Goal: Task Accomplishment & Management: Complete application form

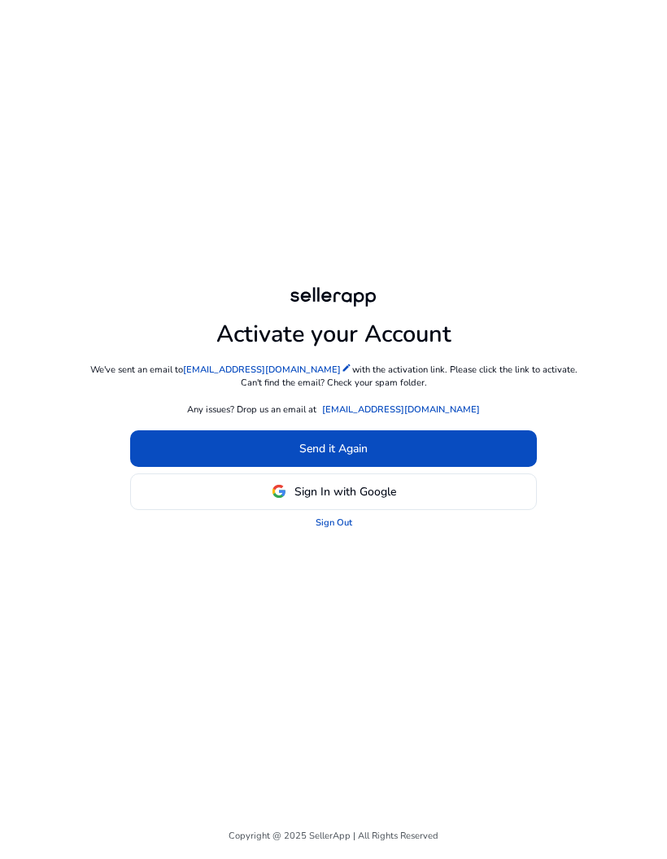
click at [447, 468] on span at bounding box center [333, 448] width 407 height 39
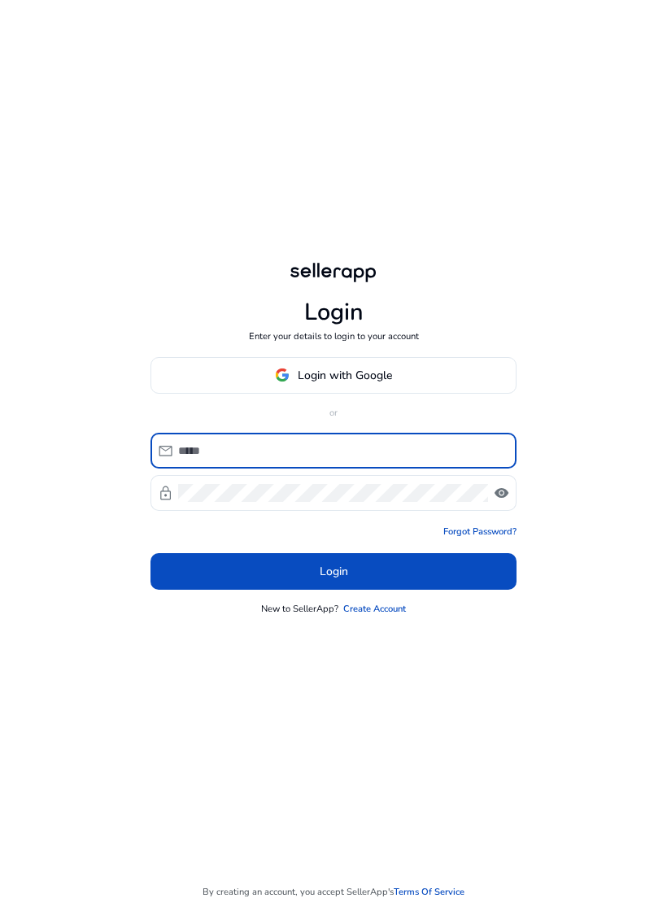
click at [308, 460] on input at bounding box center [340, 451] width 325 height 18
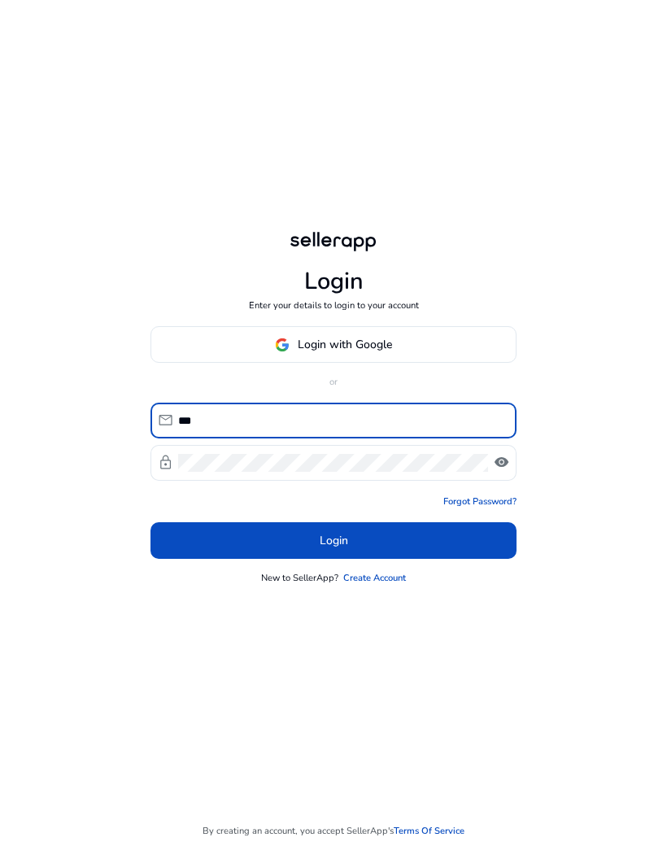
type input "**********"
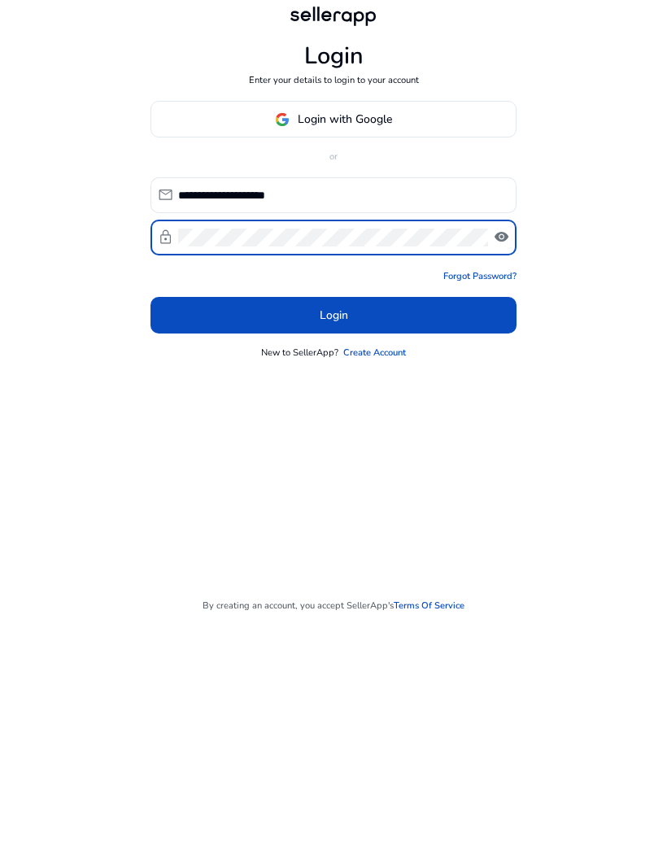
click at [429, 521] on span at bounding box center [332, 540] width 365 height 39
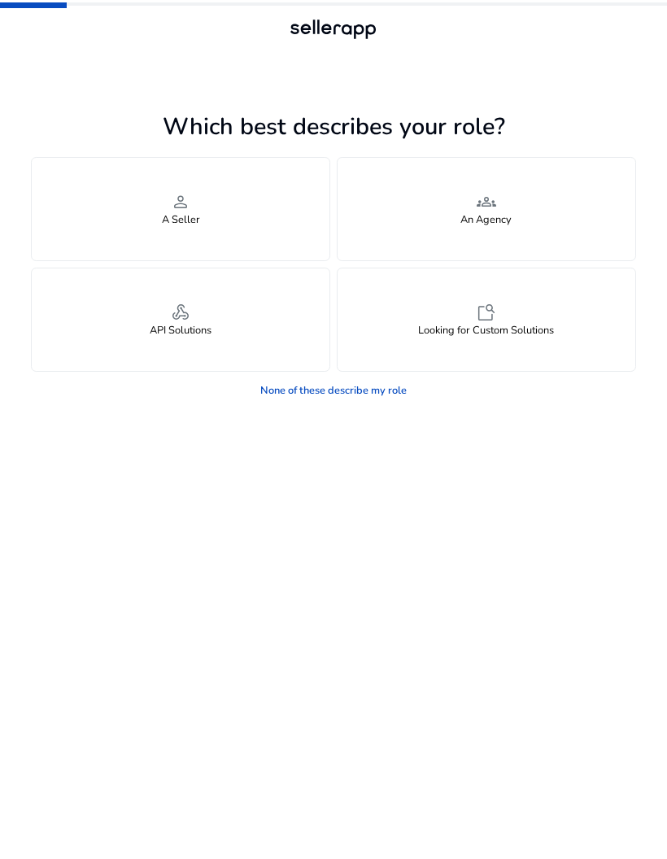
click at [202, 194] on div "person A Seller" at bounding box center [181, 209] width 298 height 102
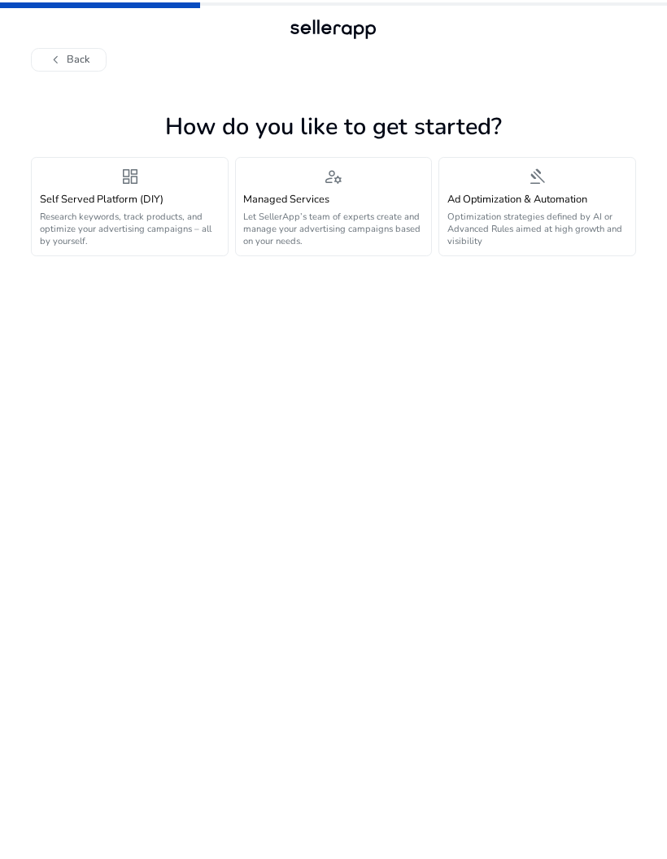
scroll to position [65, 0]
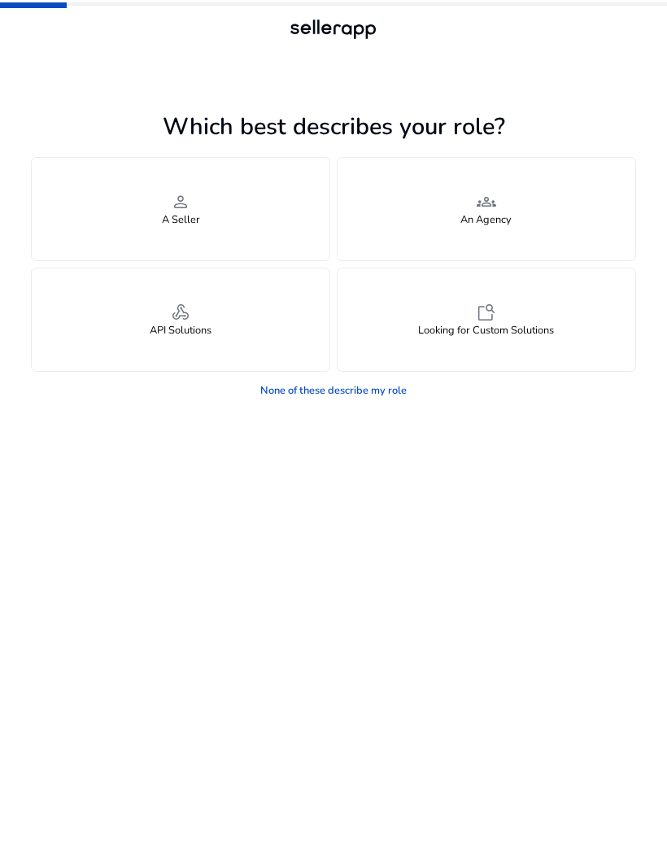
click at [142, 175] on div "person A Seller" at bounding box center [181, 209] width 298 height 102
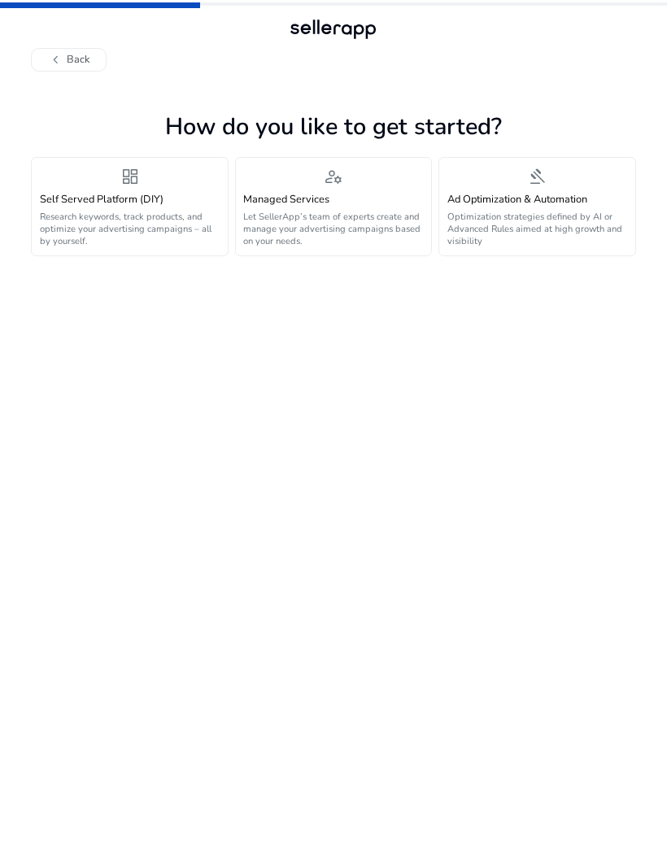
click at [104, 194] on h4 "Self Served Platform (DIY)" at bounding box center [130, 200] width 180 height 12
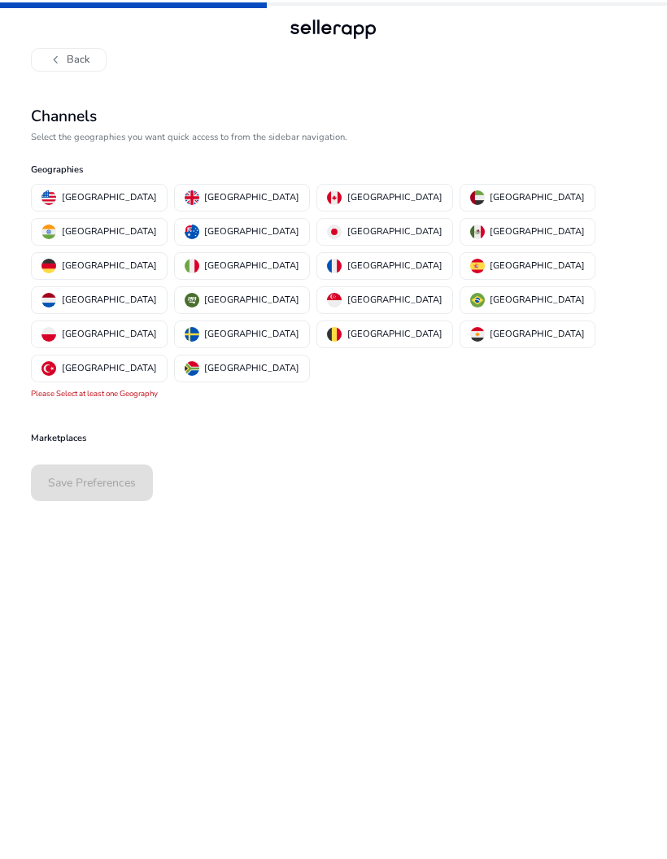
click at [56, 224] on img "button" at bounding box center [48, 231] width 15 height 15
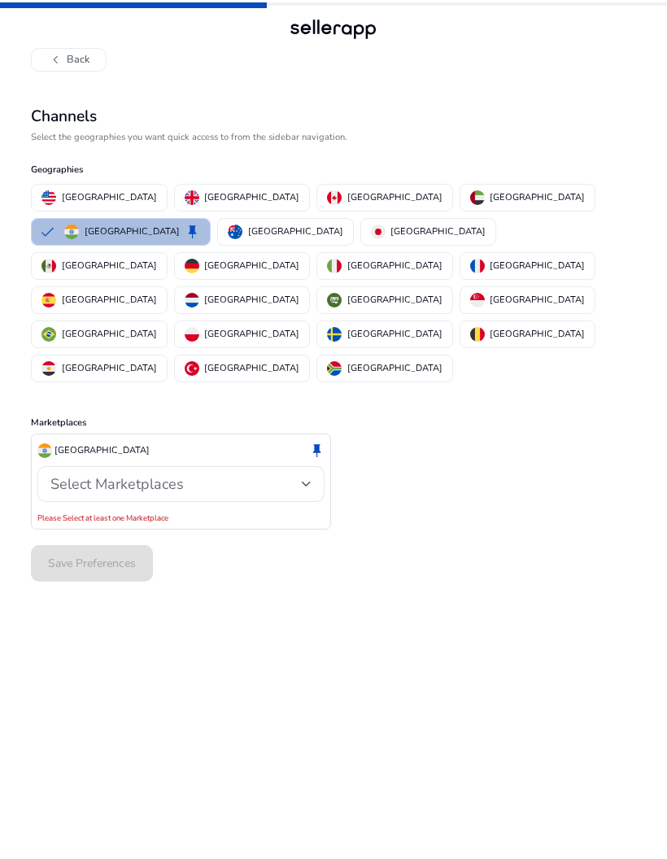
click at [192, 475] on div "Select Marketplaces" at bounding box center [176, 484] width 252 height 18
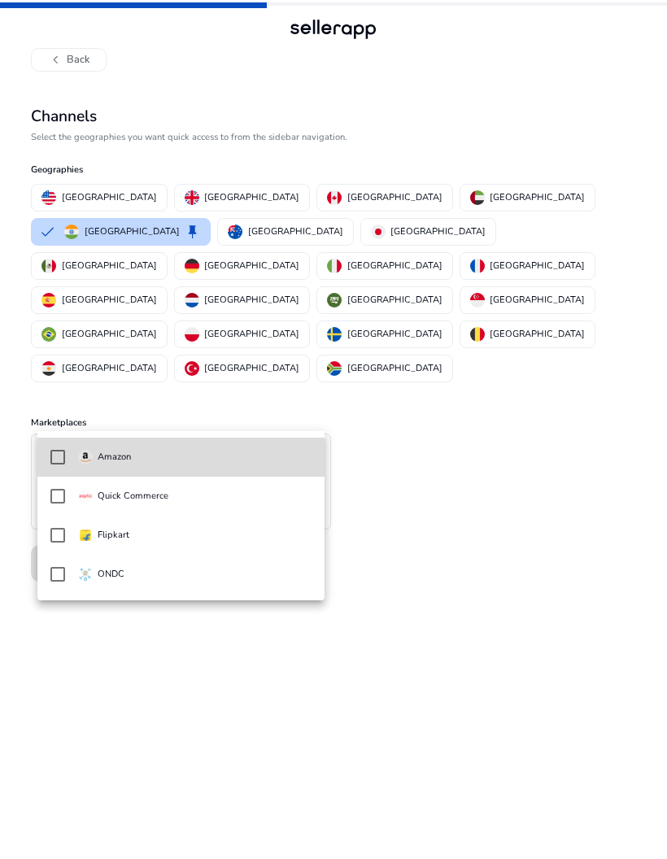
click at [63, 457] on mat-pseudo-checkbox at bounding box center [57, 457] width 15 height 15
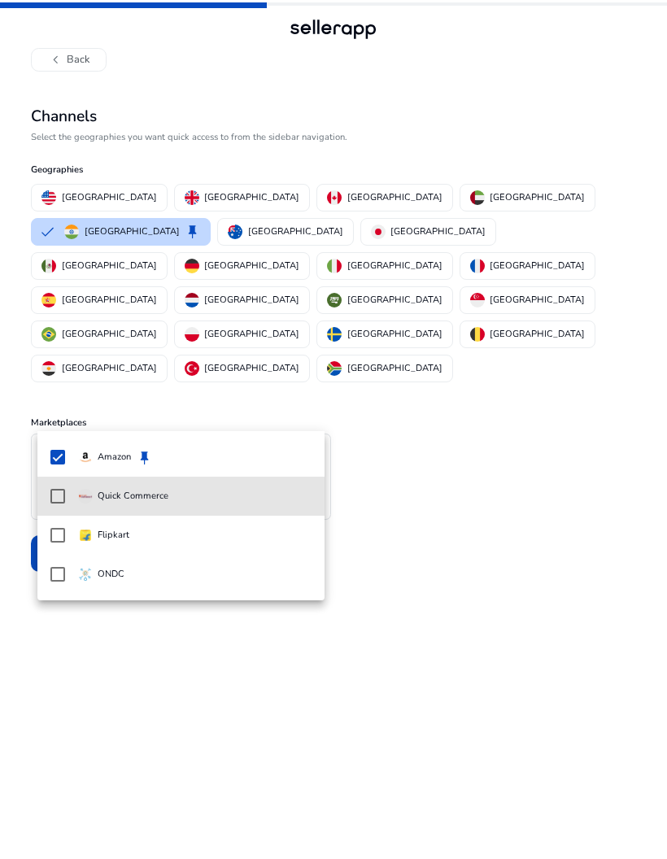
click at [54, 496] on mat-pseudo-checkbox at bounding box center [57, 496] width 15 height 15
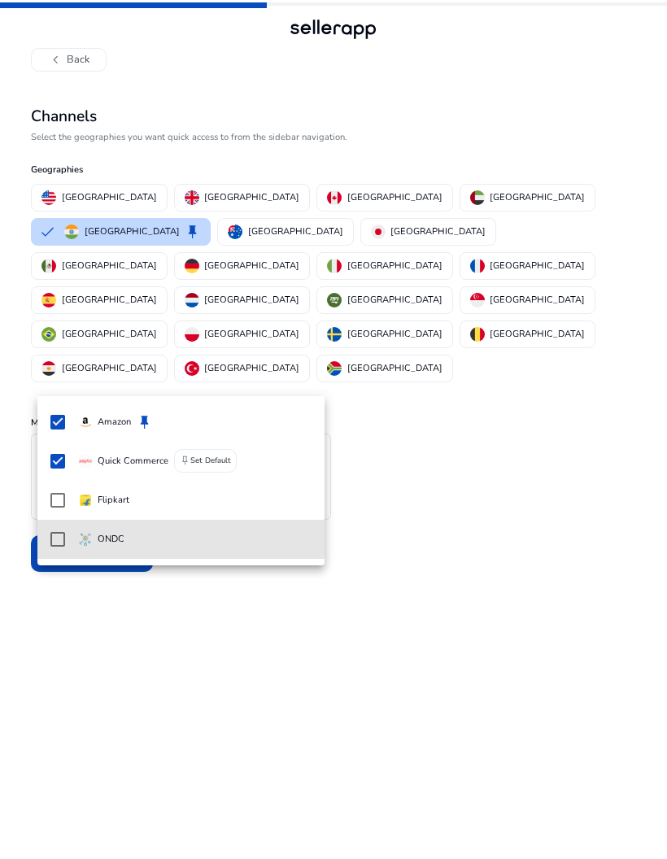
scroll to position [53, 0]
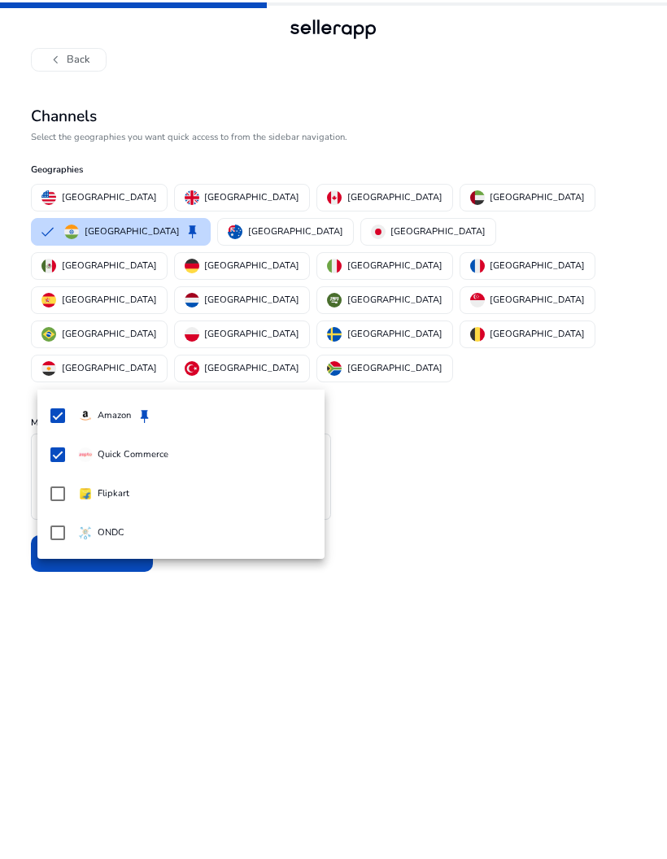
click at [209, 630] on div at bounding box center [333, 429] width 667 height 859
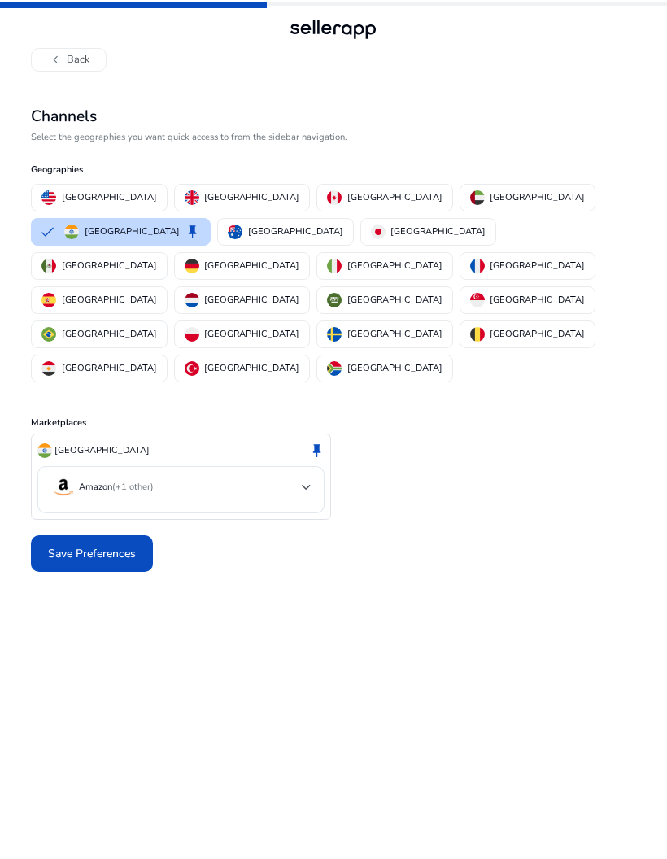
click at [311, 484] on div at bounding box center [307, 487] width 10 height 7
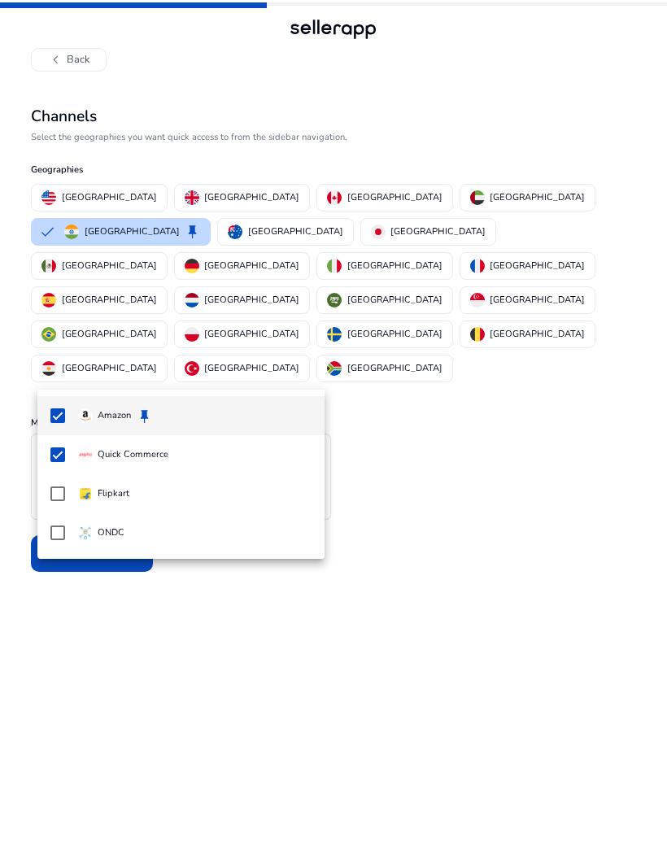
click at [252, 627] on div at bounding box center [333, 429] width 667 height 859
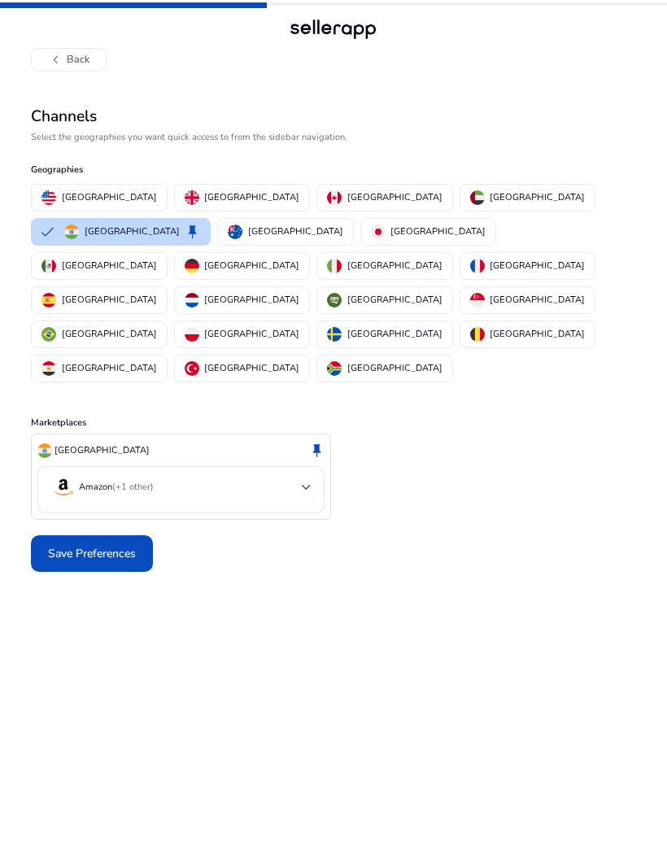
click at [92, 545] on span "Save Preferences" at bounding box center [92, 553] width 88 height 17
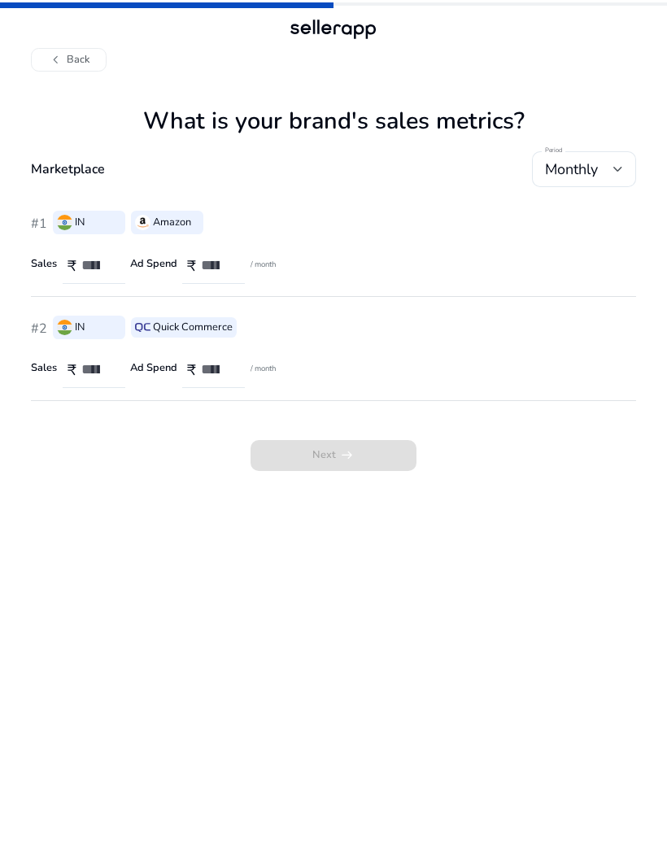
click at [96, 256] on input "number" at bounding box center [96, 265] width 31 height 18
type input "*****"
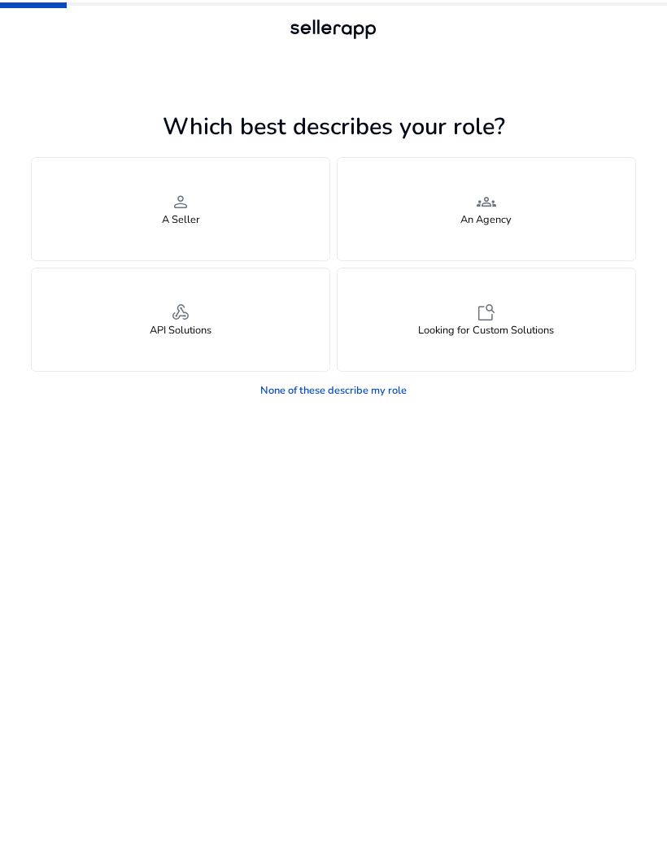
click at [220, 210] on div "person A Seller" at bounding box center [181, 209] width 298 height 102
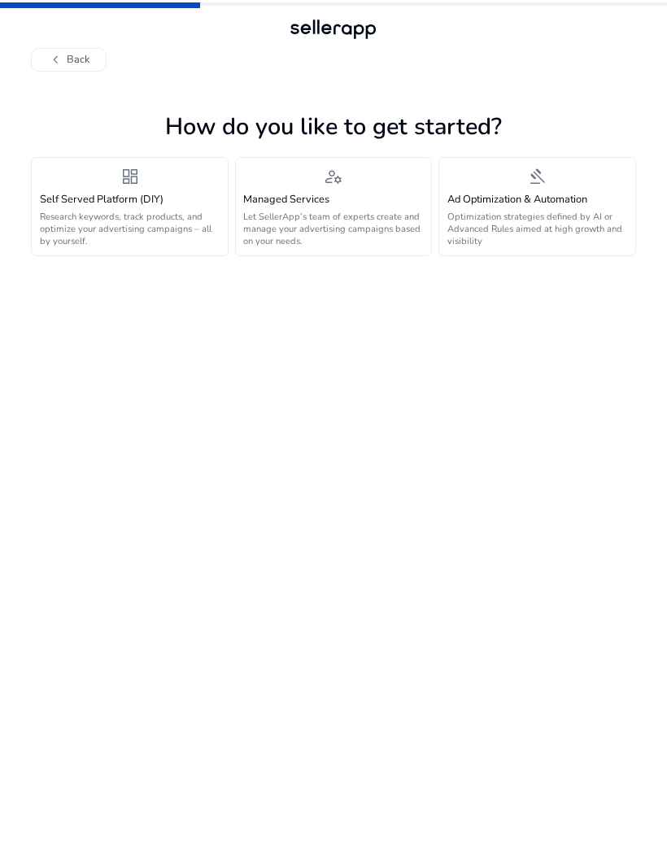
click at [159, 211] on p "Research keywords, track products, and optimize your advertising campaigns – al…" at bounding box center [130, 229] width 180 height 37
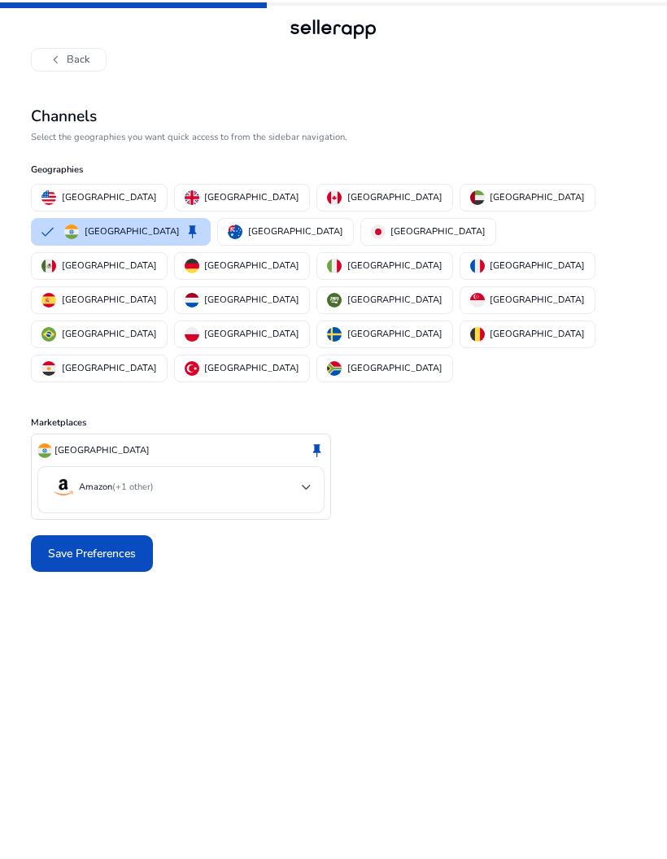
click at [236, 474] on mat-select-trigger "Amazon (+1 other)" at bounding box center [176, 487] width 252 height 26
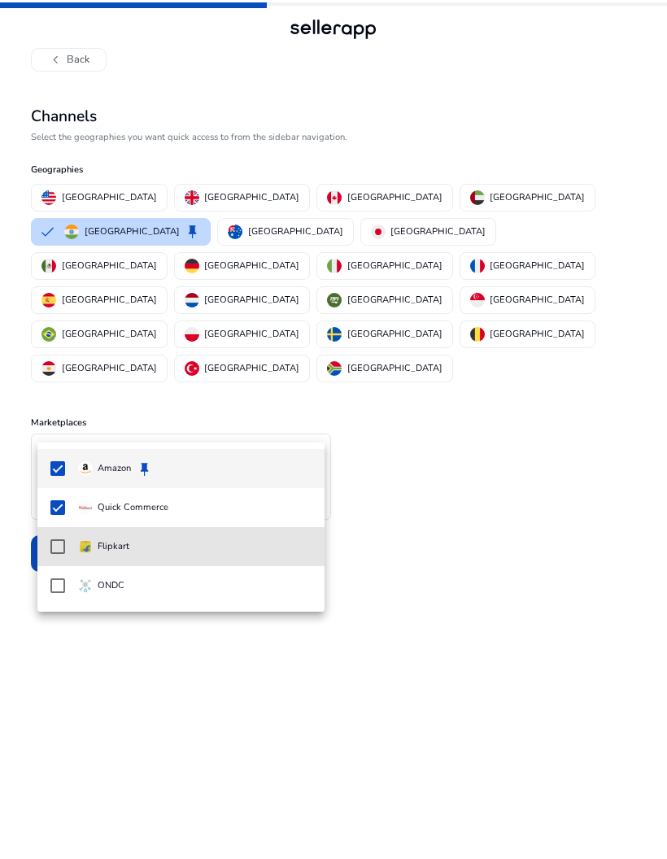
scroll to position [29, 0]
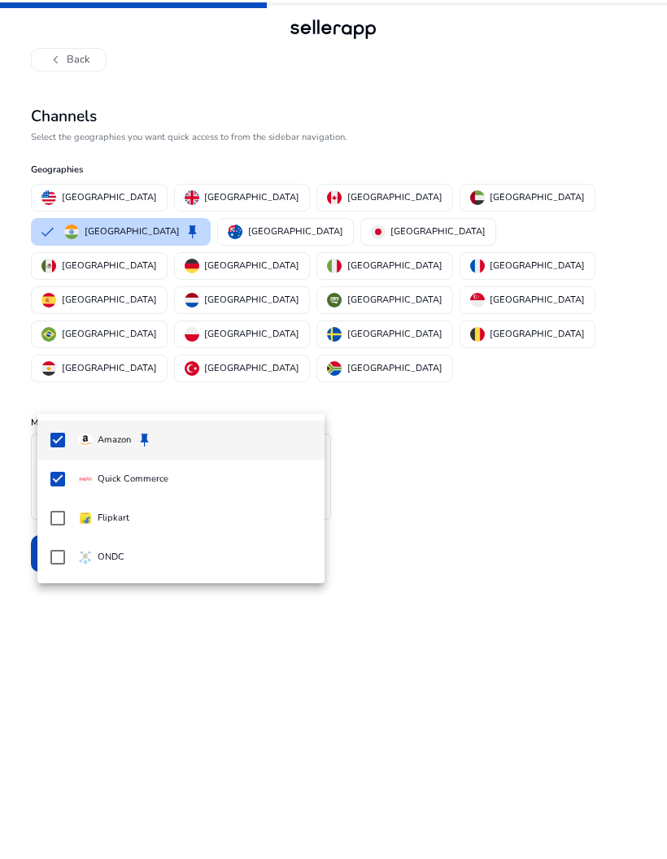
click at [72, 506] on mat-option "Flipkart" at bounding box center [181, 518] width 288 height 39
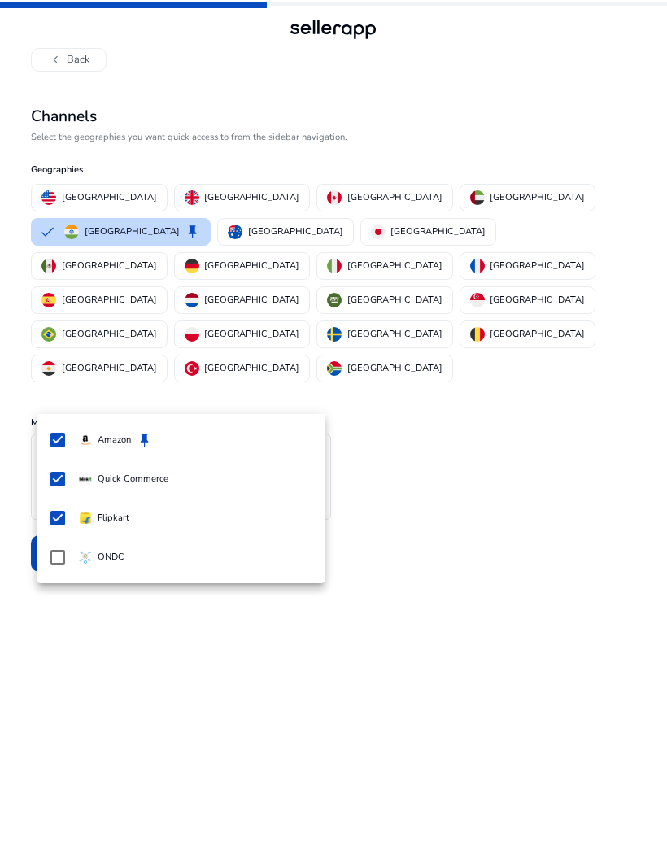
click at [430, 377] on div at bounding box center [333, 429] width 667 height 859
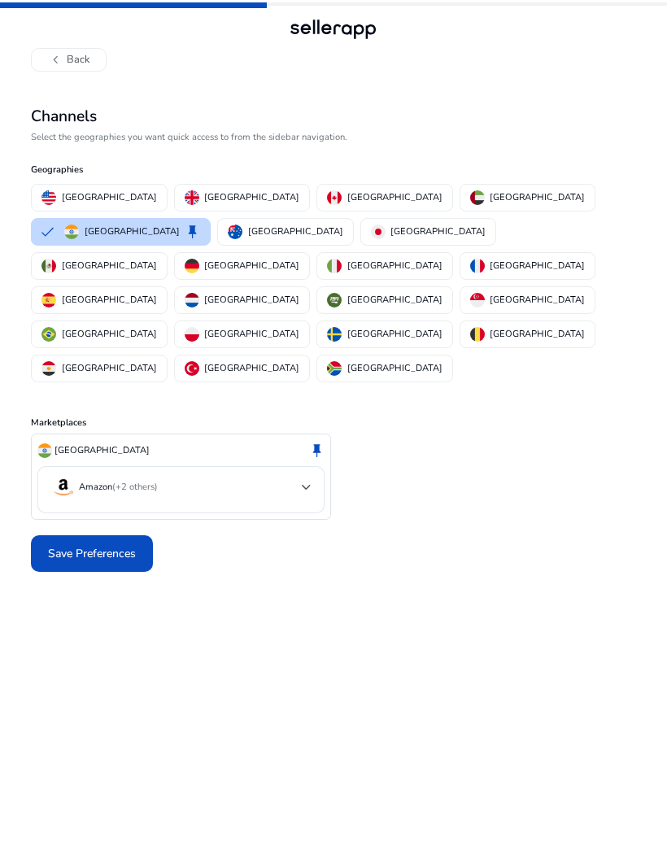
click at [116, 545] on span "Save Preferences" at bounding box center [92, 553] width 88 height 17
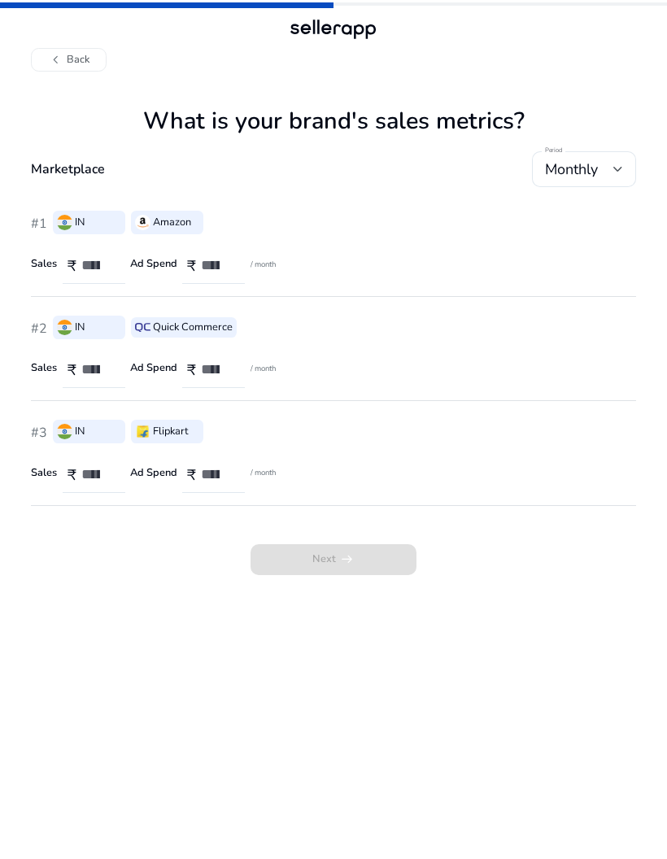
click at [94, 256] on input "number" at bounding box center [96, 265] width 31 height 18
type input "******"
click at [95, 360] on input "number" at bounding box center [96, 369] width 31 height 18
type input "******"
click at [92, 465] on input "number" at bounding box center [96, 474] width 31 height 18
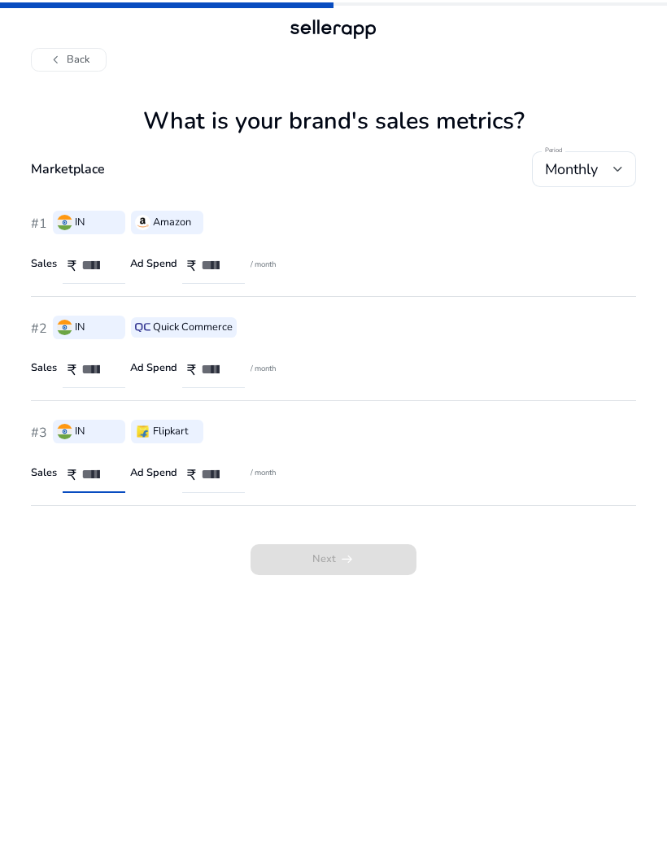
type input "******"
click at [211, 256] on input "number" at bounding box center [216, 265] width 31 height 18
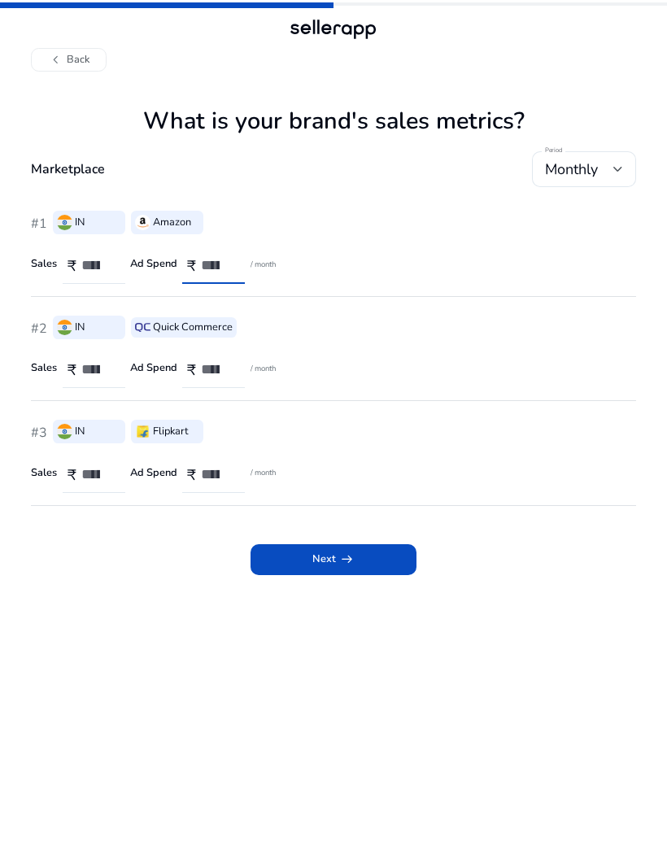
type input "****"
click at [219, 360] on input "number" at bounding box center [216, 369] width 31 height 18
type input "****"
click at [212, 465] on input "number" at bounding box center [216, 474] width 31 height 18
click at [228, 256] on input "****" at bounding box center [216, 265] width 31 height 18
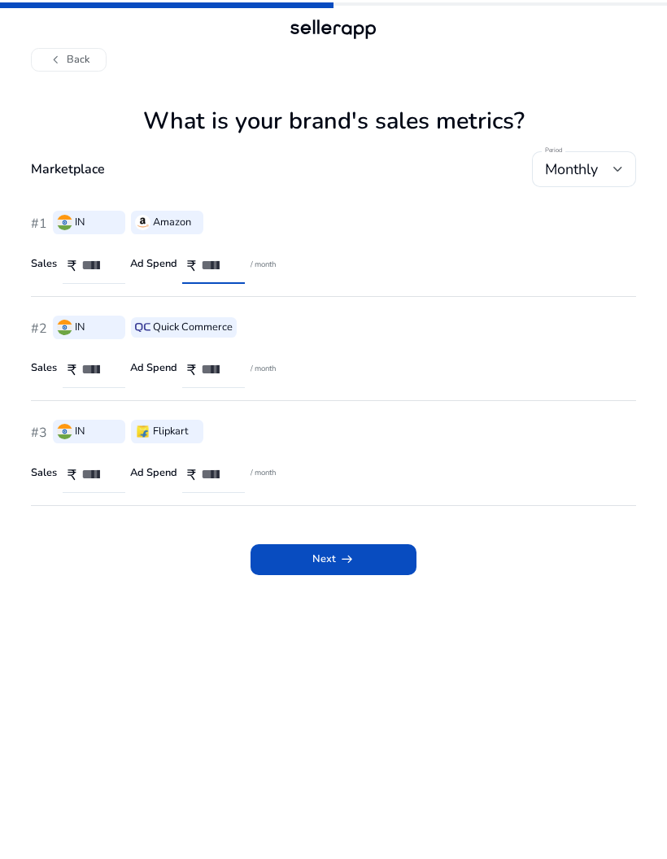
click at [218, 256] on input "****" at bounding box center [216, 265] width 31 height 18
click at [214, 256] on input "****" at bounding box center [216, 265] width 31 height 18
type input "****"
click at [224, 360] on input "****" at bounding box center [216, 369] width 31 height 18
click at [225, 360] on input "****" at bounding box center [216, 369] width 31 height 18
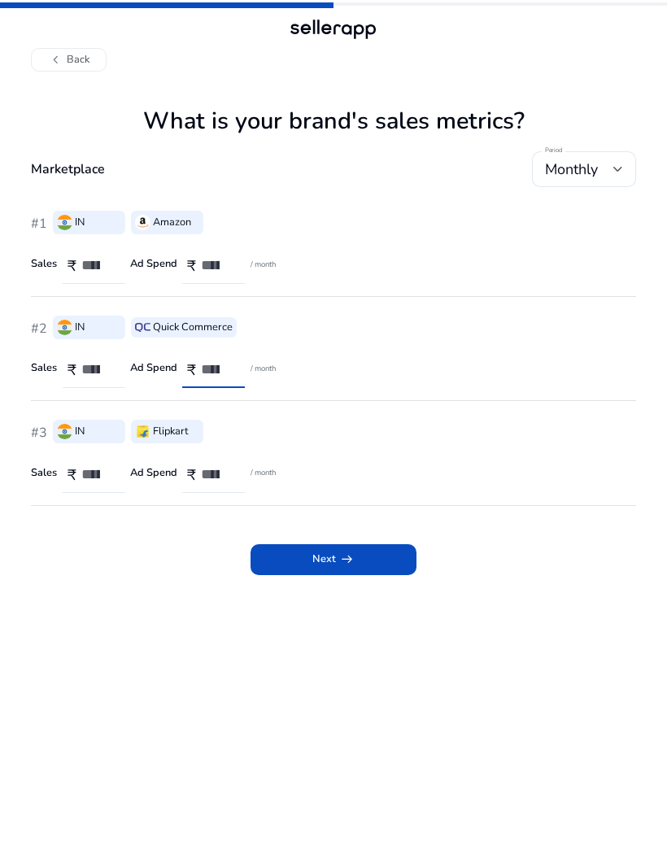
type input "****"
click at [212, 465] on input "number" at bounding box center [216, 474] width 31 height 18
click at [220, 465] on input "number" at bounding box center [216, 474] width 31 height 18
type input "****"
click at [370, 540] on span at bounding box center [334, 559] width 167 height 39
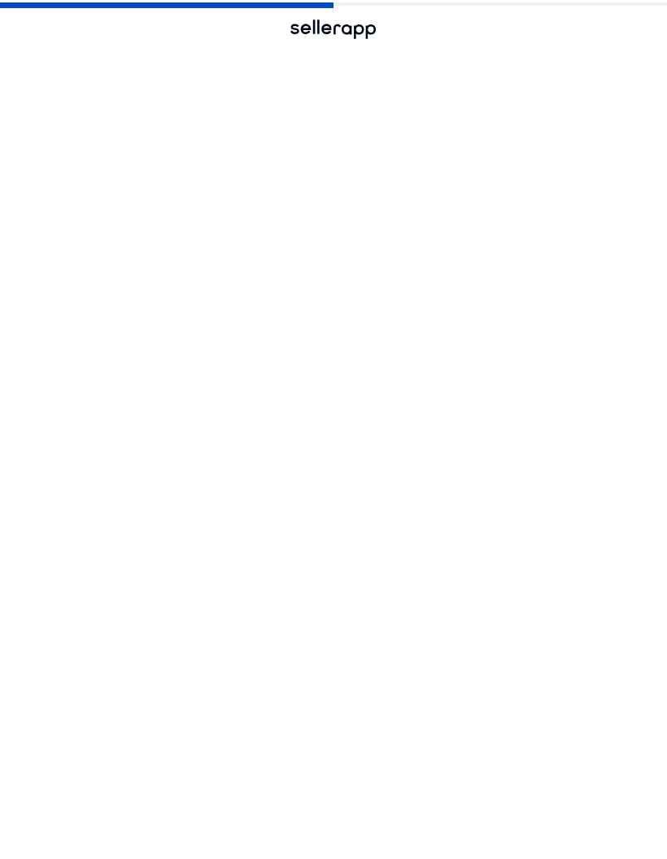
scroll to position [5, 0]
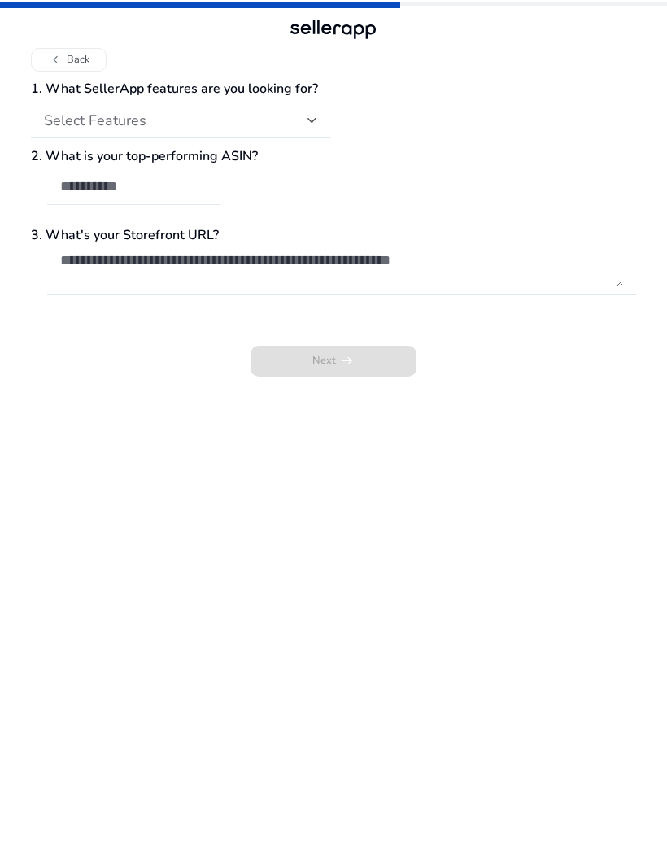
click at [315, 111] on div at bounding box center [312, 121] width 10 height 20
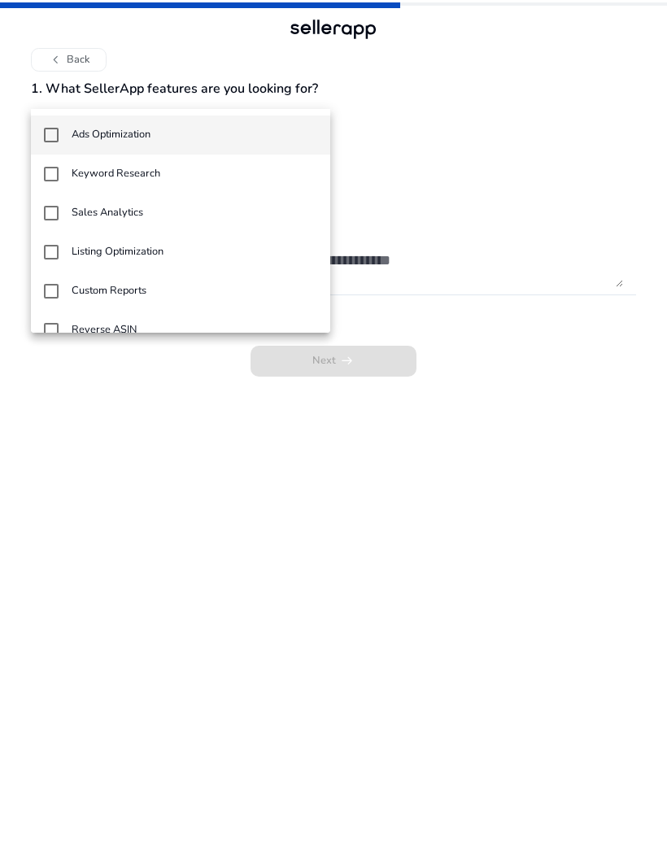
scroll to position [0, 0]
click at [477, 113] on div at bounding box center [333, 429] width 667 height 859
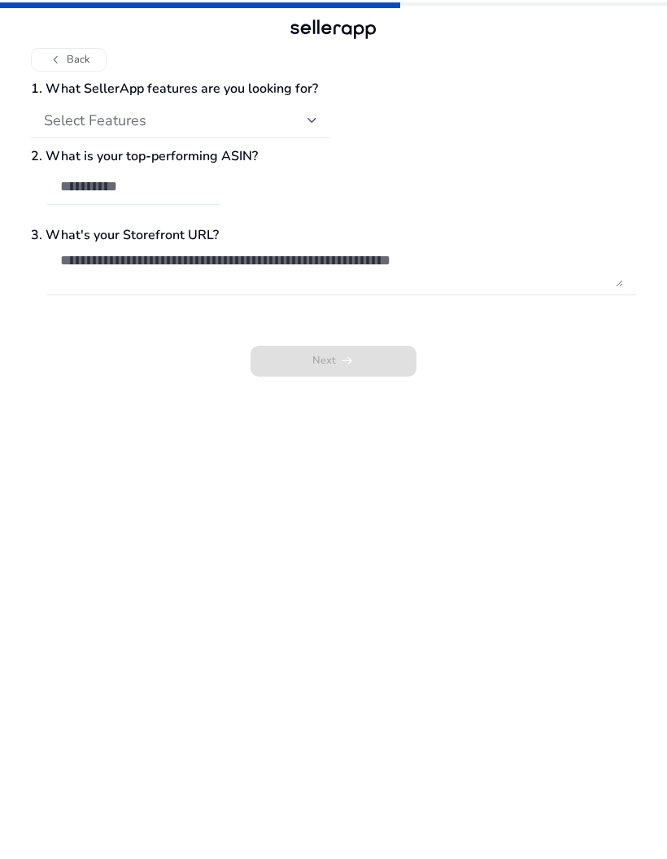
click at [269, 111] on div "Select Features" at bounding box center [176, 120] width 264 height 18
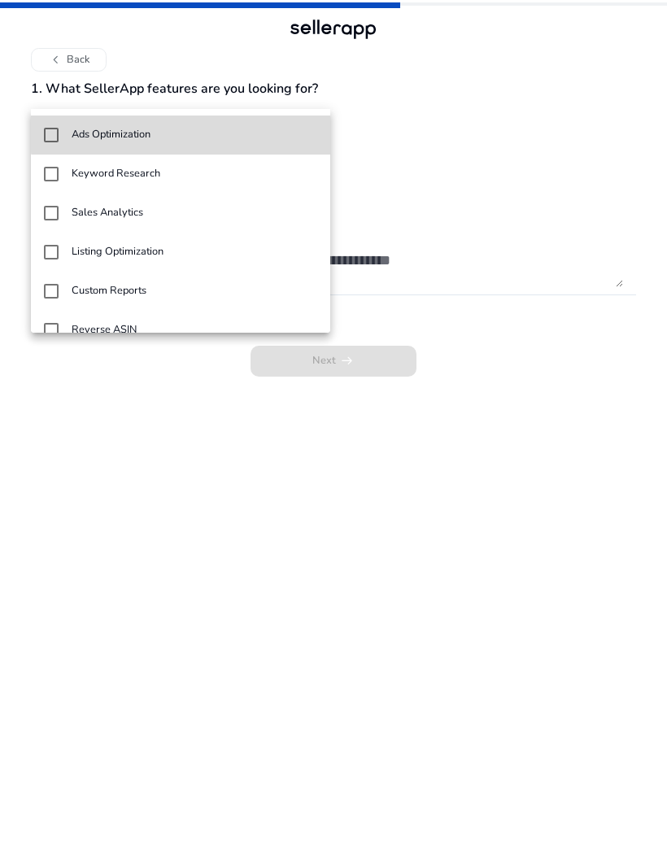
click at [246, 126] on mat-option "Ads Optimization" at bounding box center [180, 134] width 299 height 39
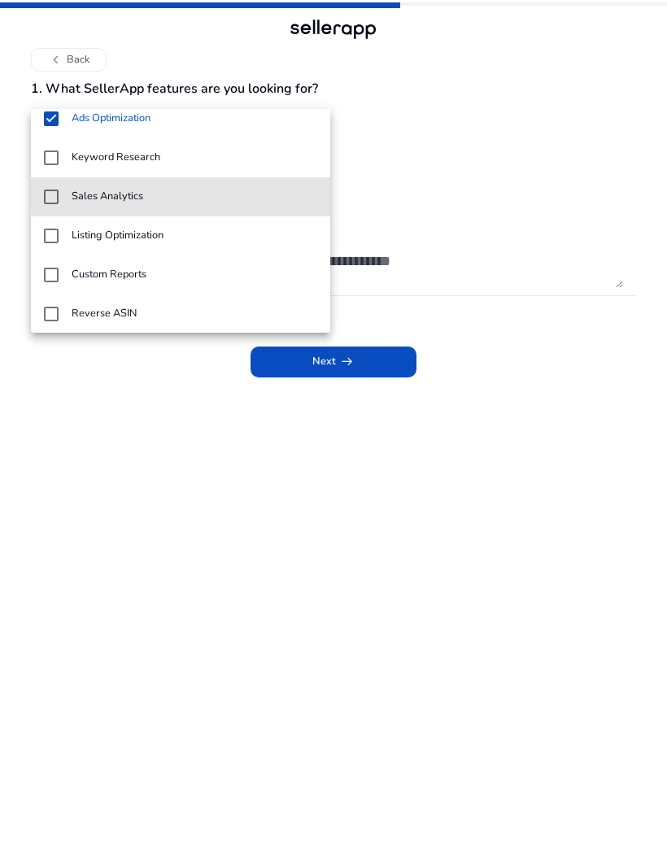
scroll to position [17, 0]
click at [238, 196] on span "Sales Analytics" at bounding box center [195, 196] width 246 height 12
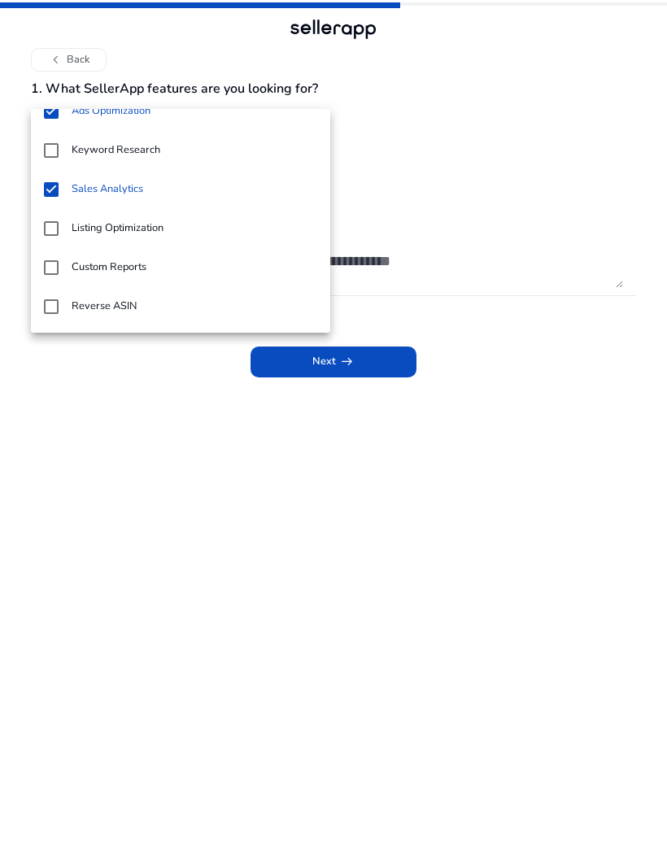
scroll to position [24, 0]
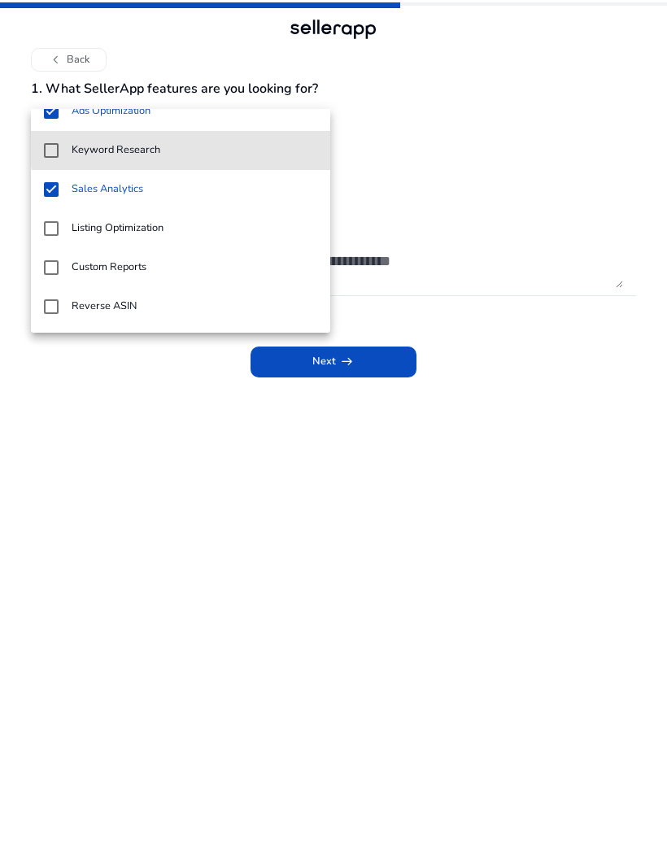
click at [236, 146] on span "Keyword Research" at bounding box center [195, 150] width 246 height 12
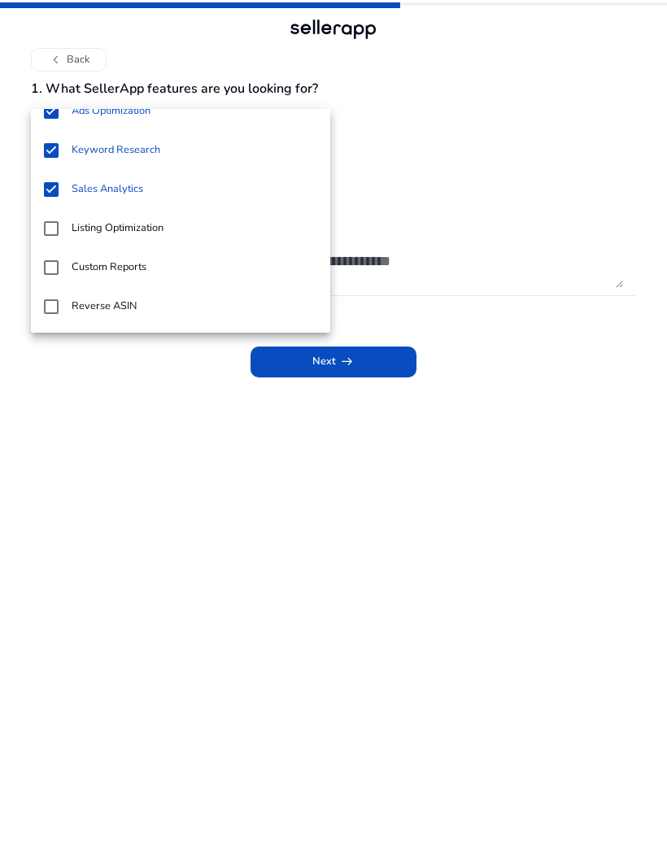
click at [433, 119] on div at bounding box center [333, 429] width 667 height 859
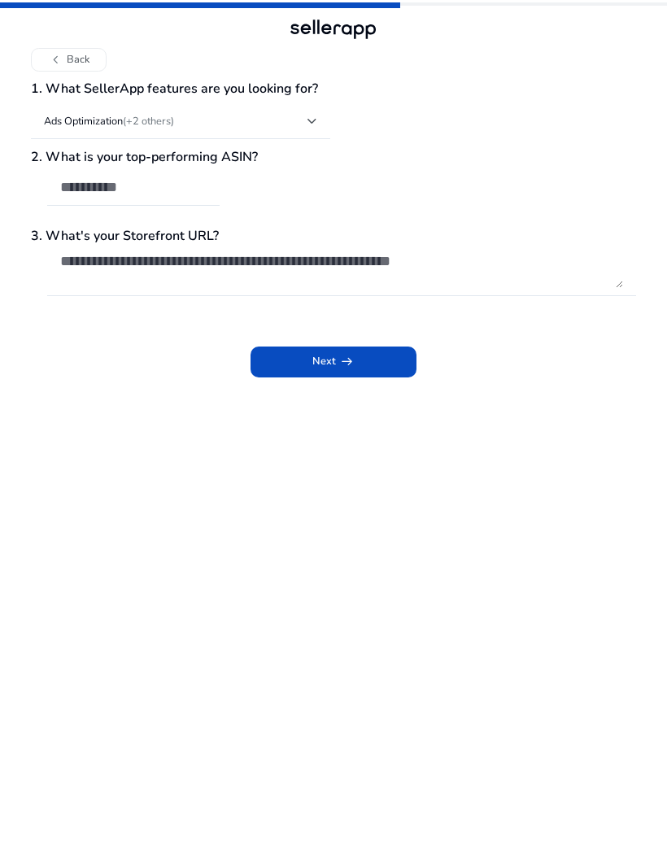
click at [180, 178] on input "text" at bounding box center [133, 187] width 146 height 18
click at [317, 252] on textarea at bounding box center [341, 270] width 563 height 36
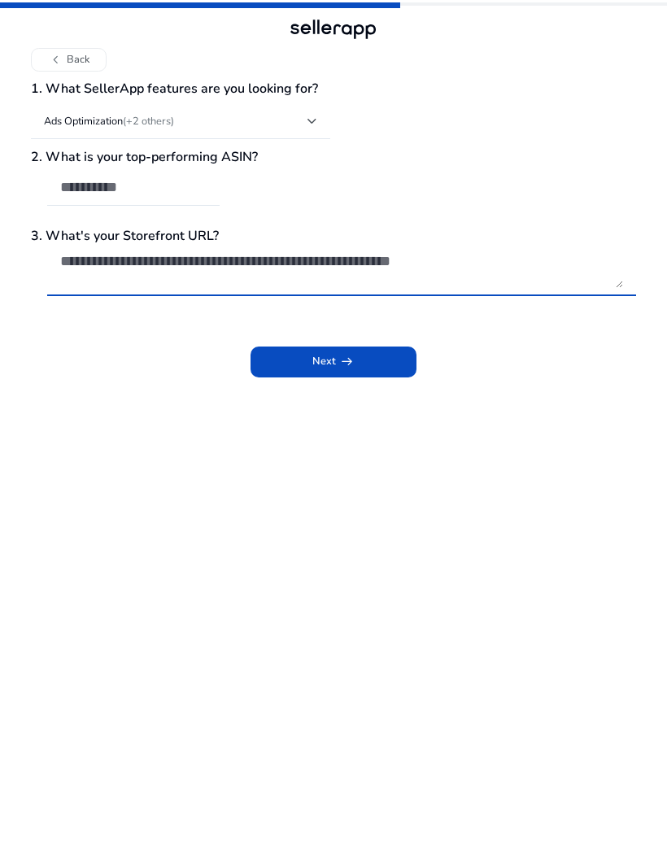
click at [305, 159] on div "2. What is your top-performing ASIN?" at bounding box center [333, 187] width 604 height 74
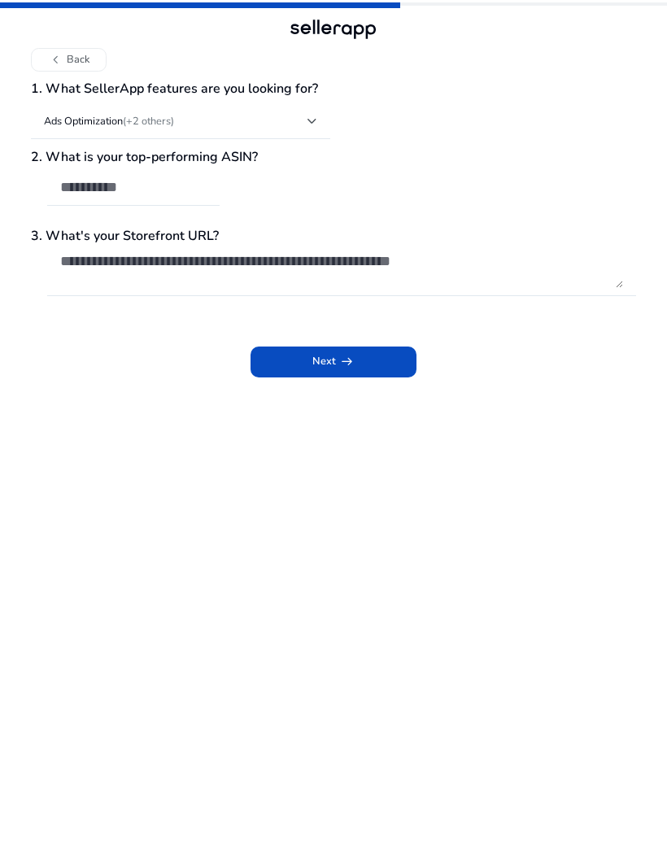
click at [199, 178] on input "text" at bounding box center [133, 187] width 146 height 18
click at [381, 342] on span at bounding box center [334, 361] width 167 height 39
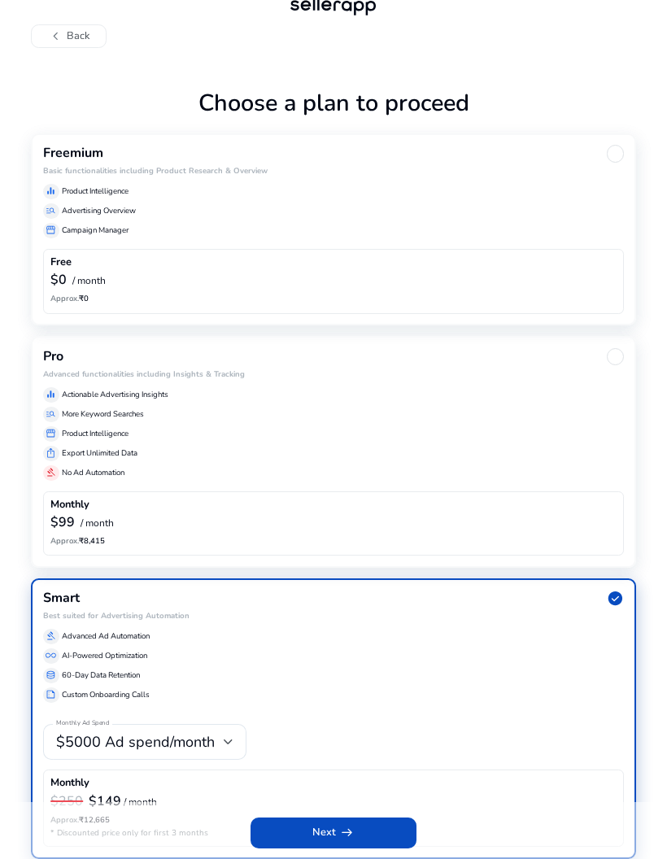
click at [402, 271] on div "$0 / month" at bounding box center [333, 280] width 566 height 19
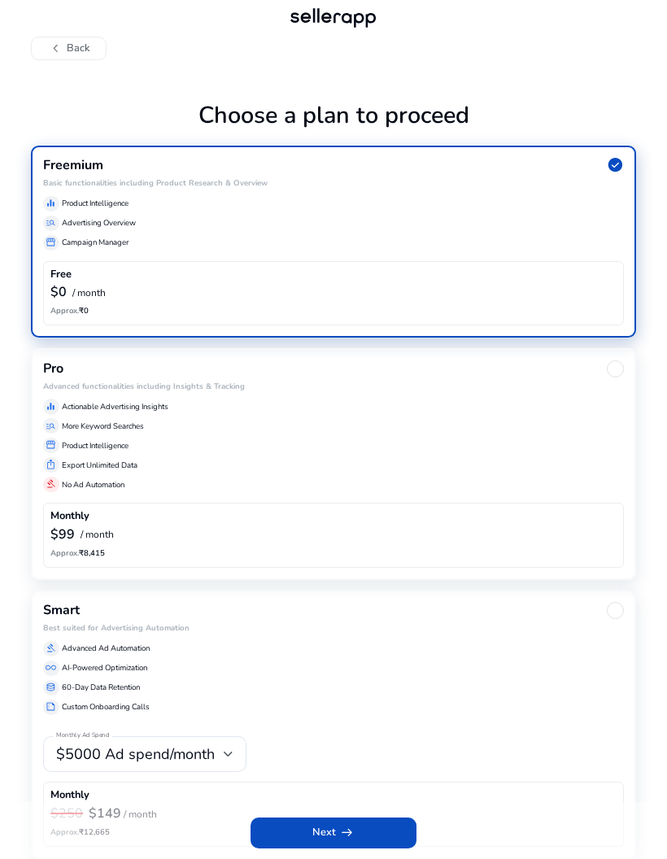
click at [357, 837] on span at bounding box center [334, 832] width 167 height 39
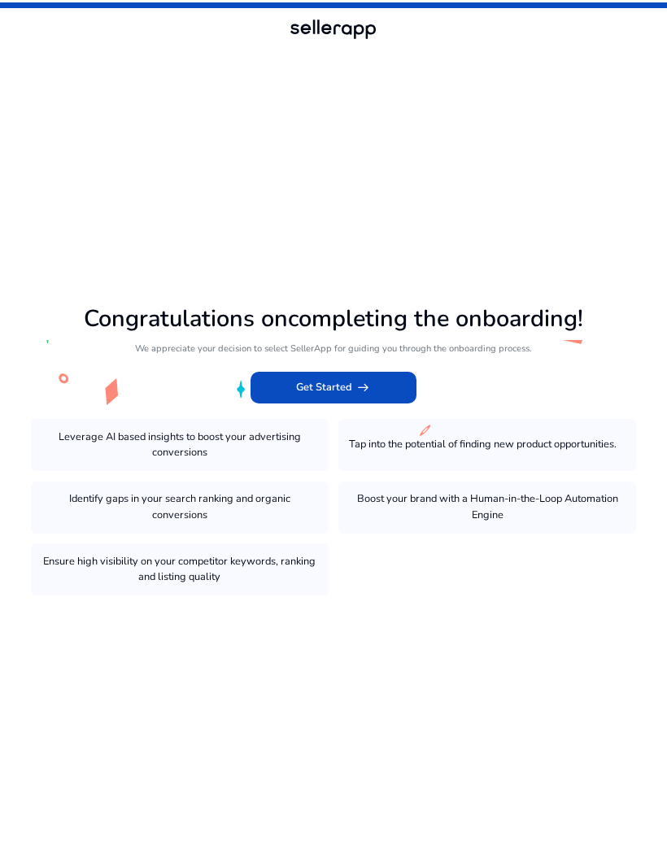
click at [352, 390] on app-icon "arrow_right_alt" at bounding box center [361, 387] width 18 height 15
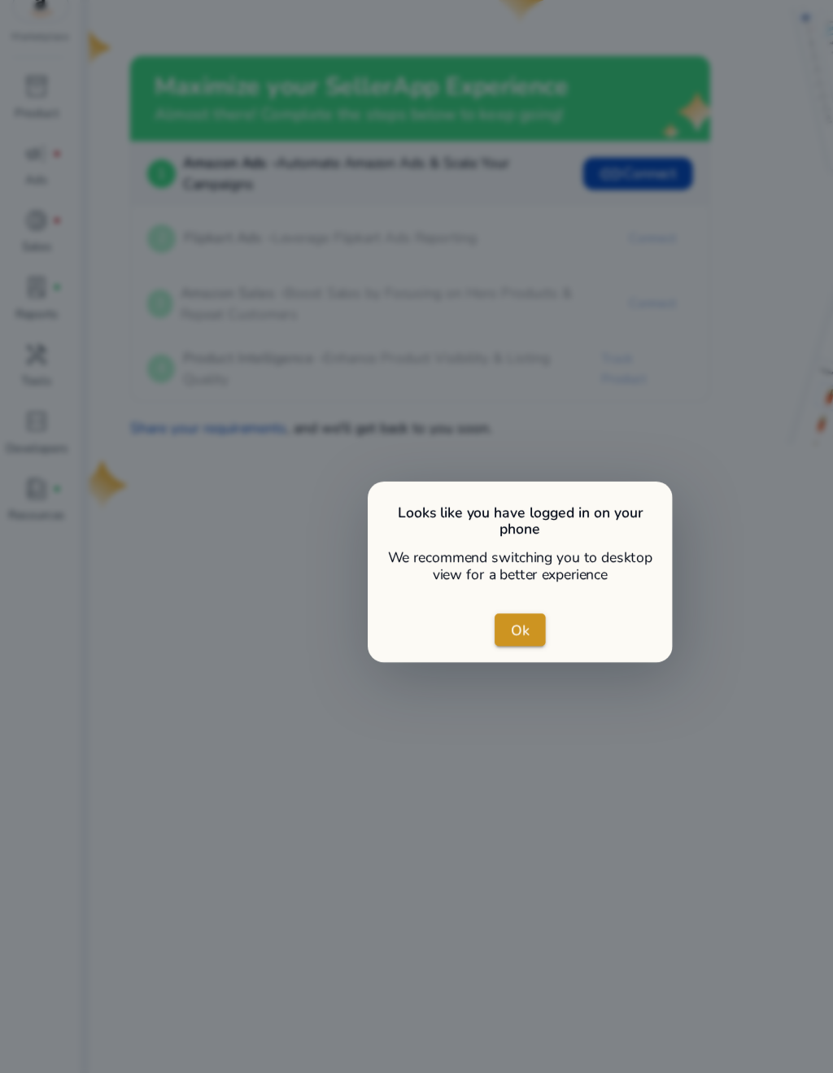
click at [411, 525] on span "Ok" at bounding box center [416, 533] width 15 height 17
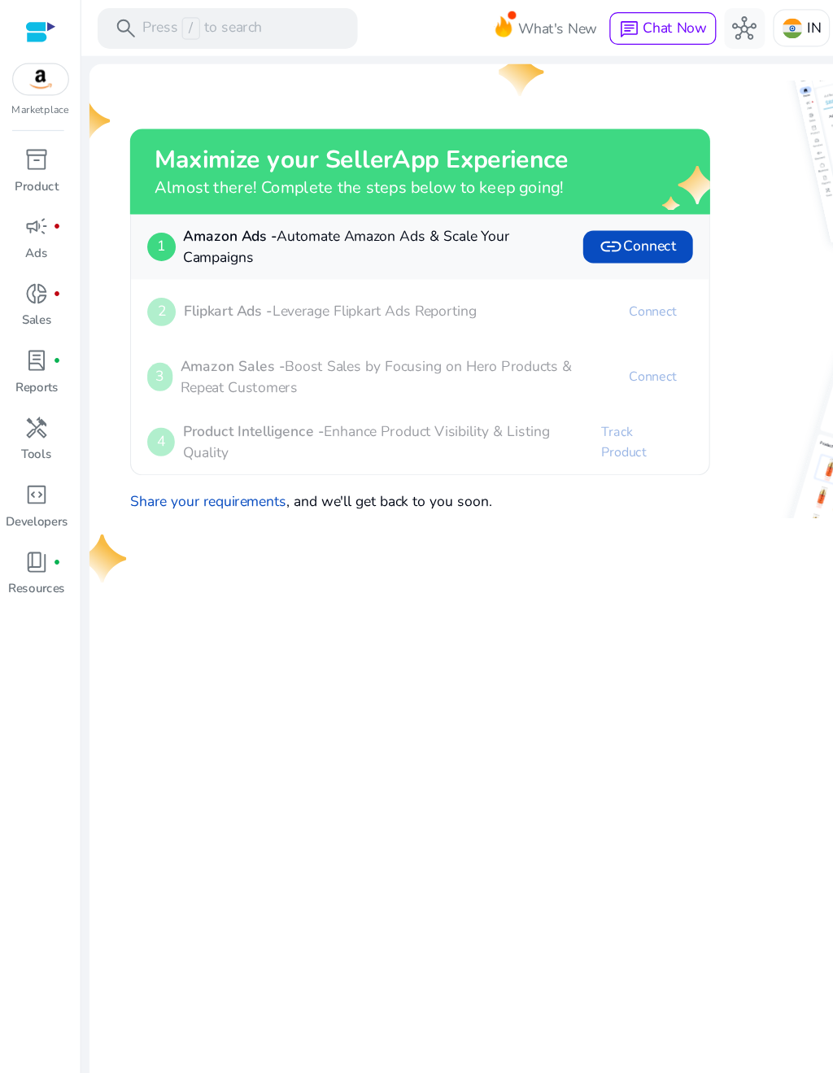
click at [49, 235] on span "fiber_manual_record" at bounding box center [45, 235] width 7 height 7
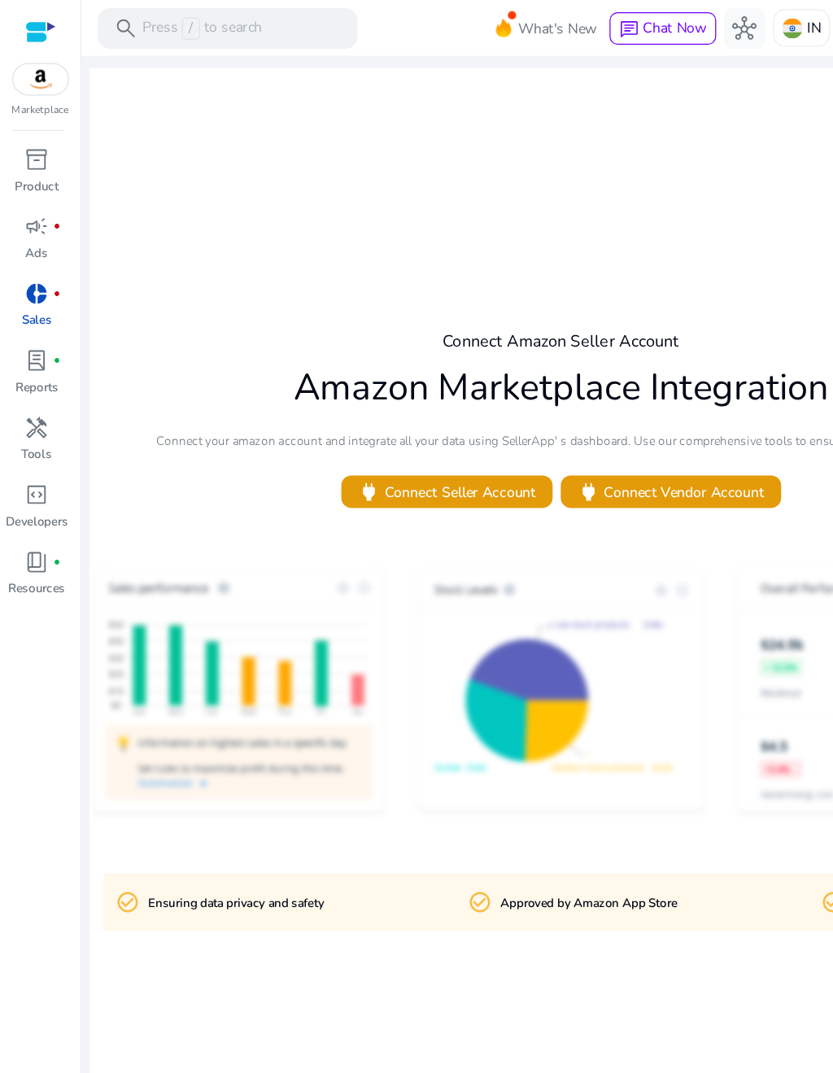
click at [35, 132] on span "inventory_2" at bounding box center [30, 128] width 20 height 20
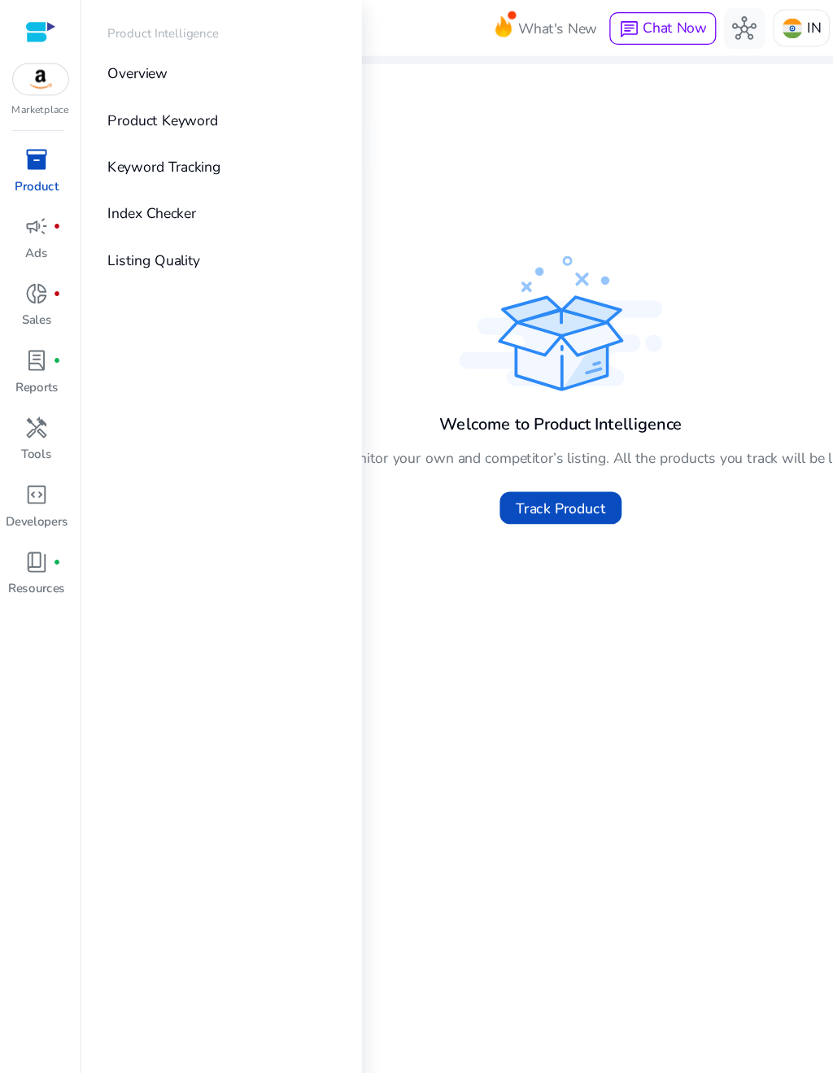
click at [41, 62] on img at bounding box center [33, 63] width 44 height 24
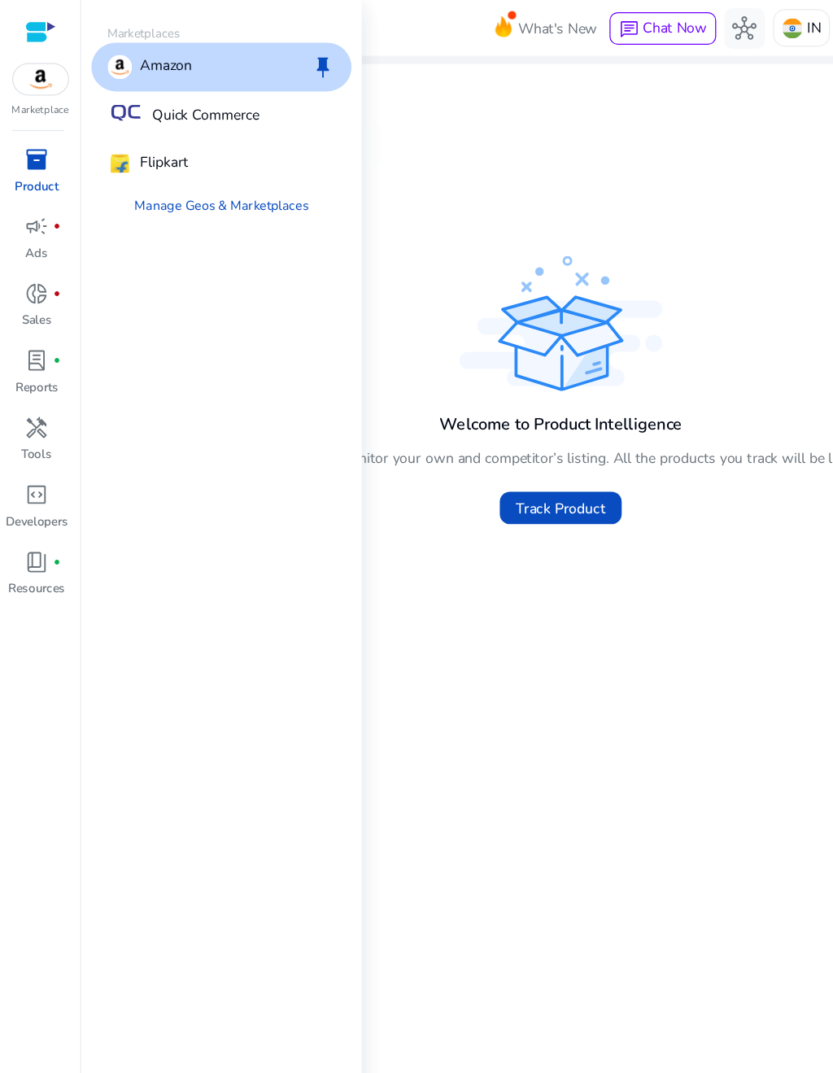
click at [35, 341] on span "handyman" at bounding box center [30, 343] width 20 height 20
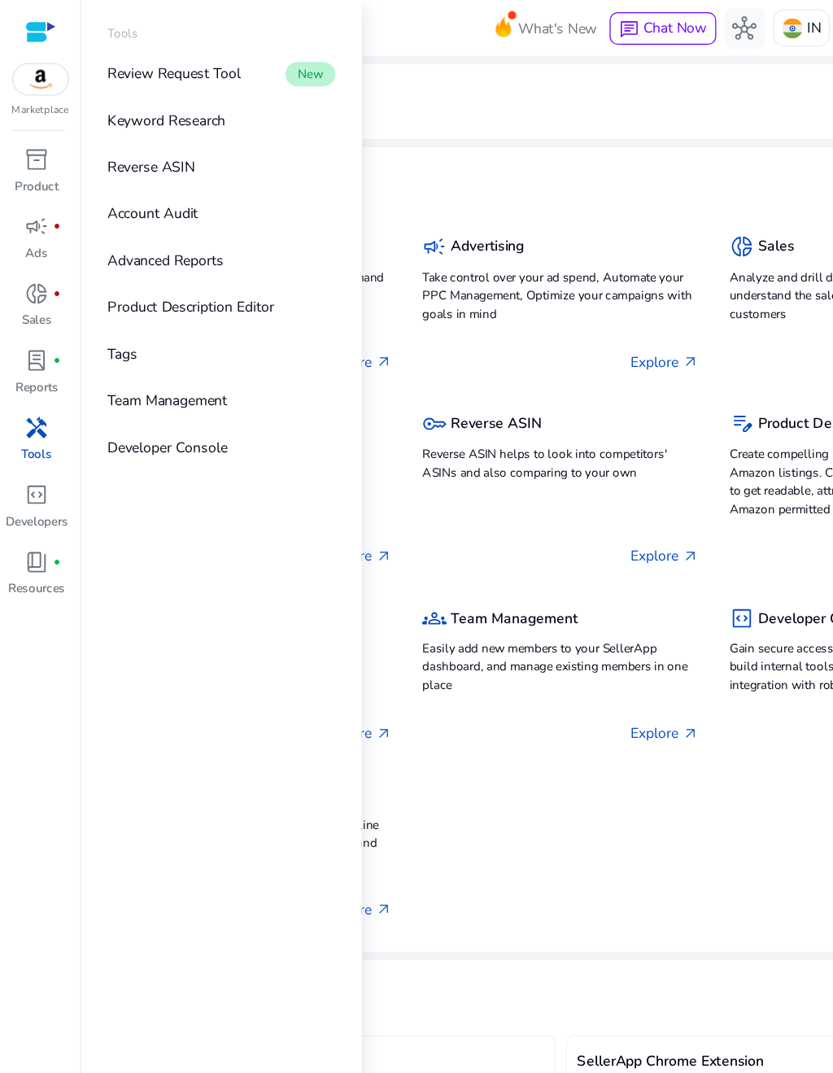
click at [33, 142] on p "Product" at bounding box center [29, 149] width 35 height 15
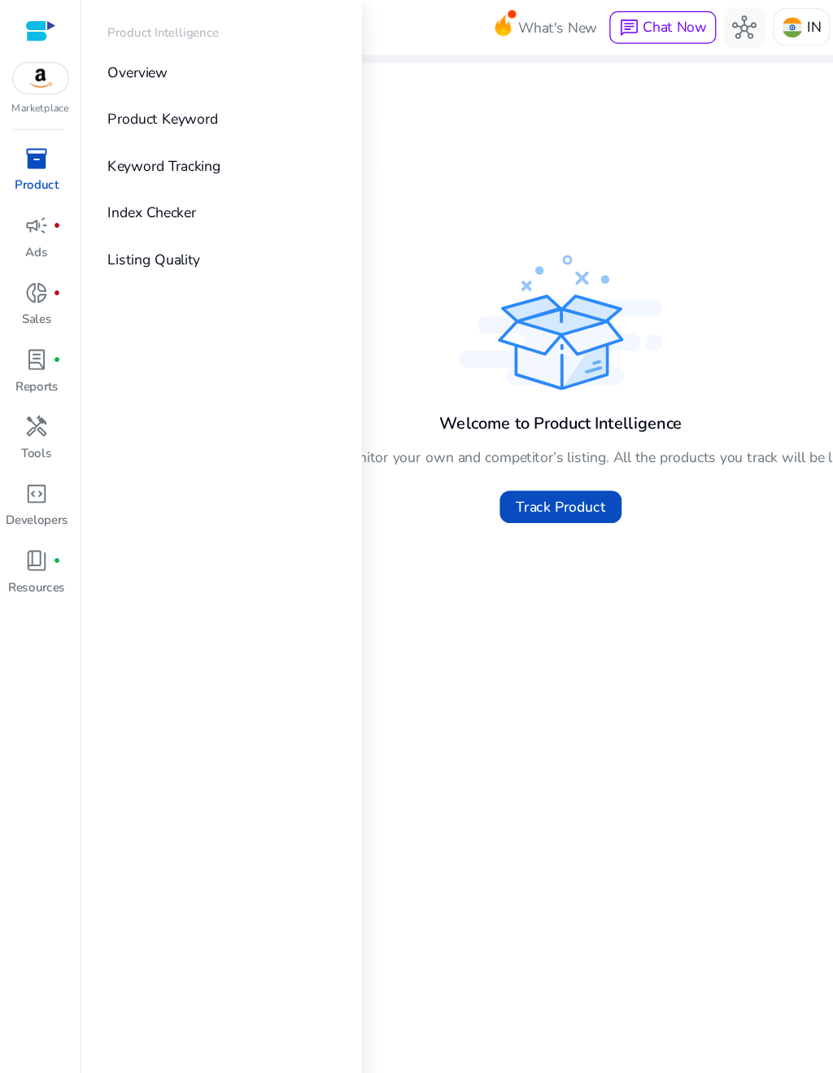
click at [207, 52] on link "Overview" at bounding box center [177, 59] width 208 height 37
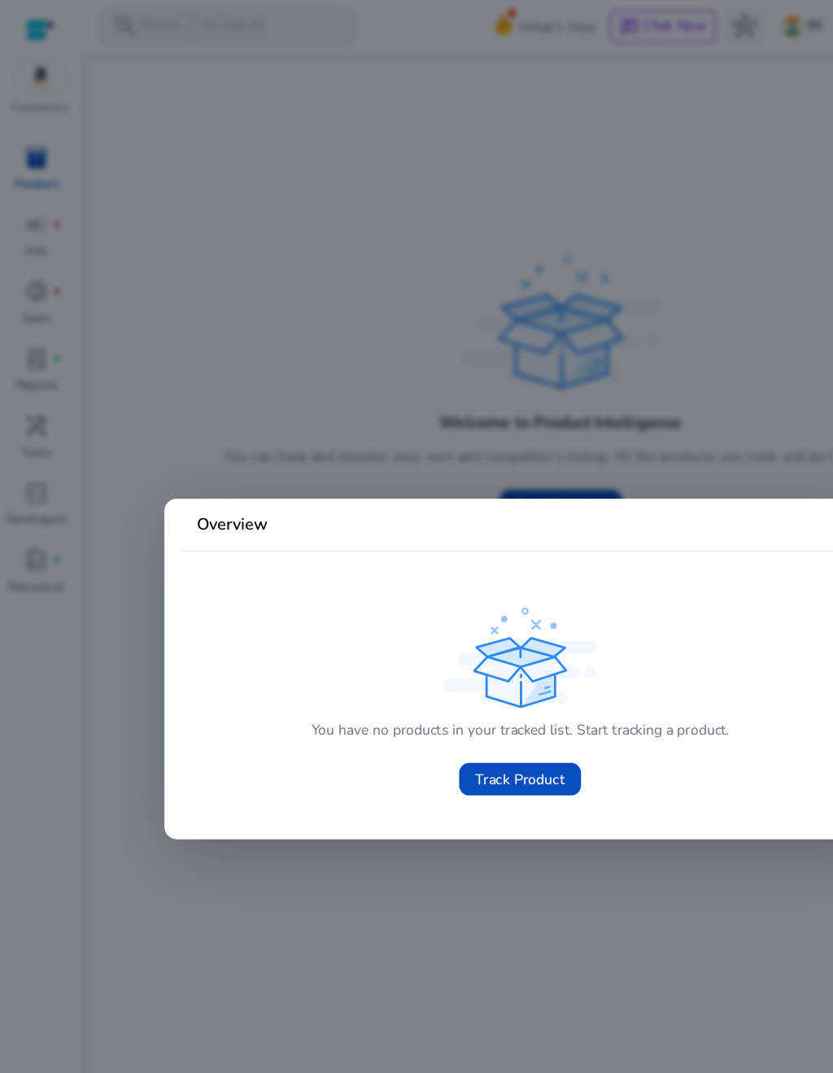
click at [421, 630] on span "Track Product" at bounding box center [417, 625] width 72 height 17
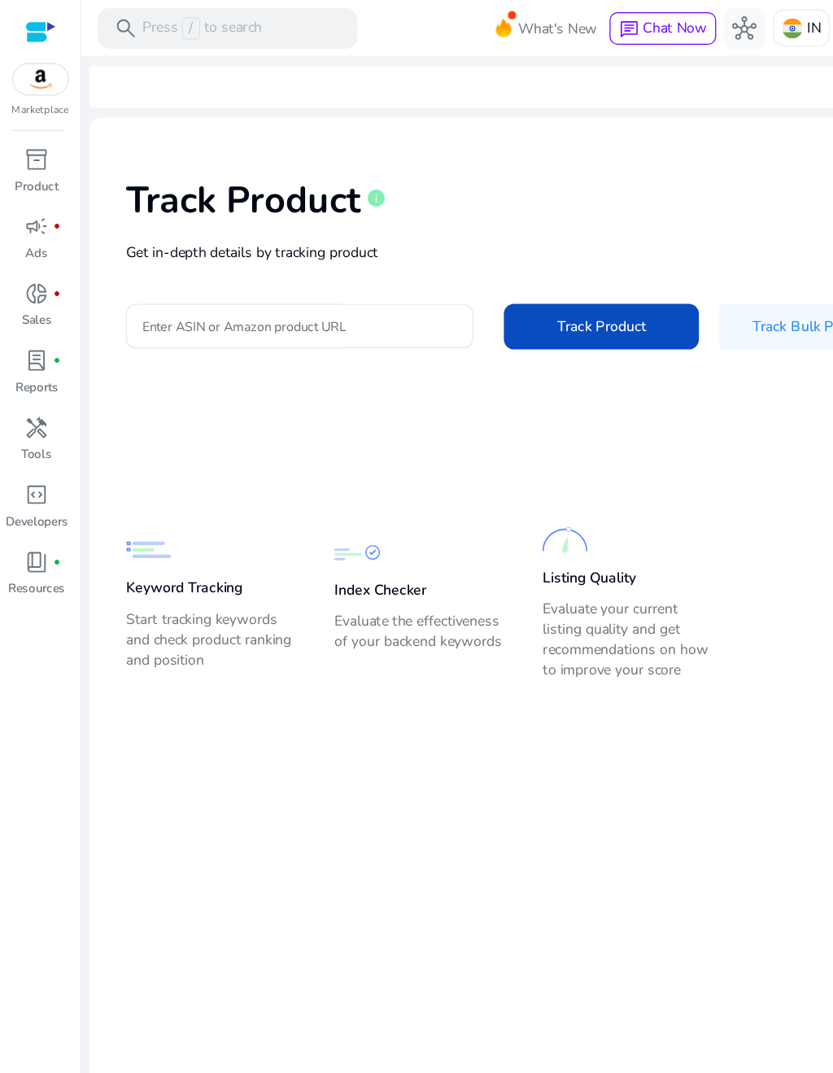
click at [301, 263] on input "Enter ASIN or Amazon product URL" at bounding box center [240, 261] width 252 height 18
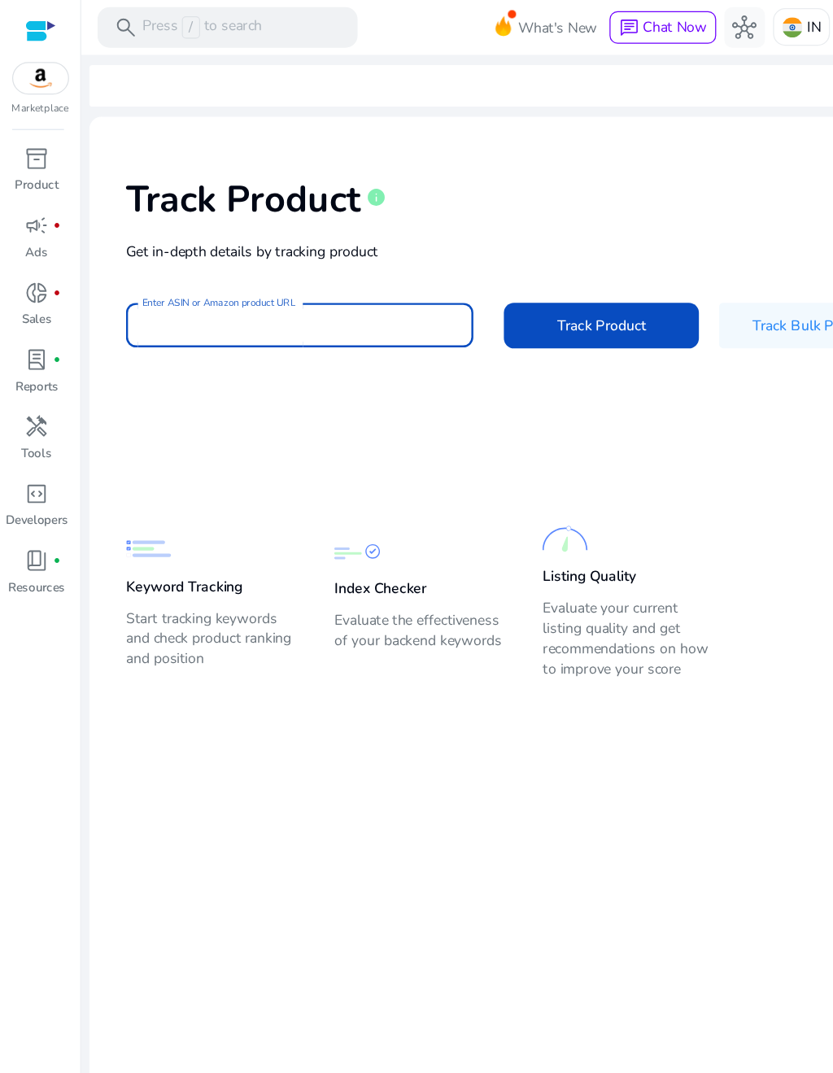
click at [238, 255] on input "Enter ASIN or Amazon product URL" at bounding box center [240, 261] width 252 height 18
paste input "**********"
type input "**********"
click at [494, 260] on span "Track Product" at bounding box center [482, 261] width 72 height 17
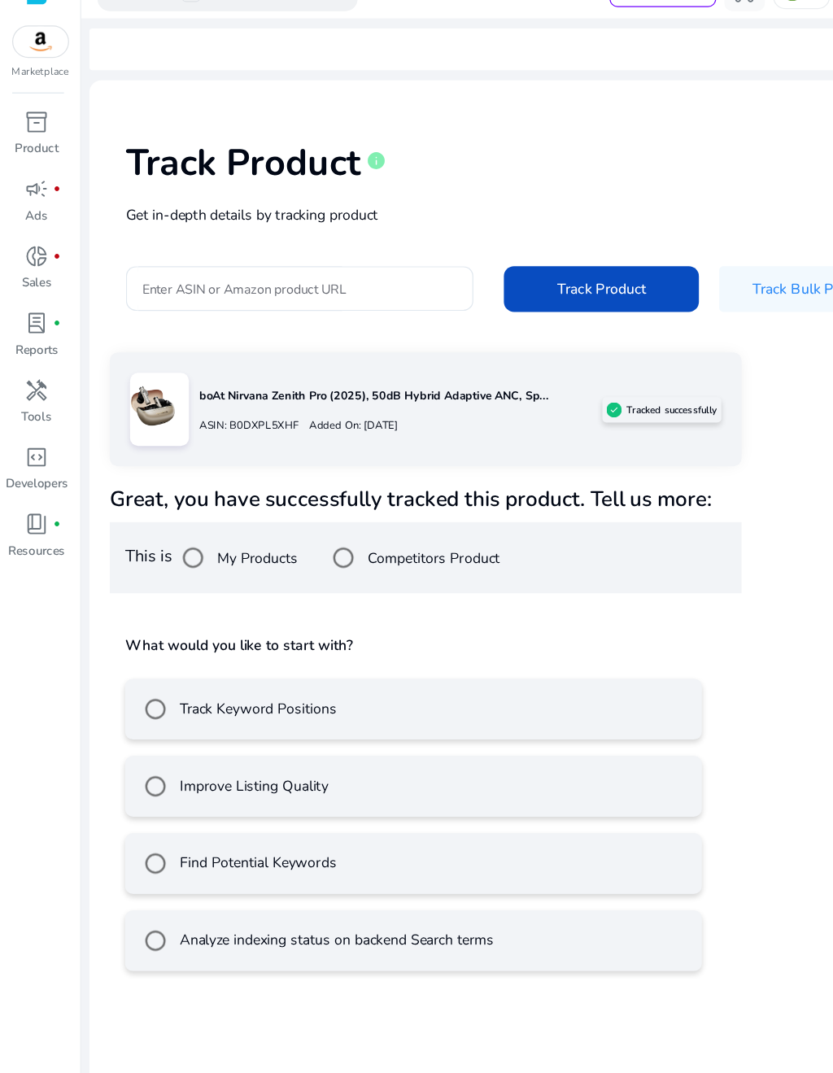
click at [314, 252] on input "Enter ASIN or Amazon product URL" at bounding box center [240, 261] width 252 height 18
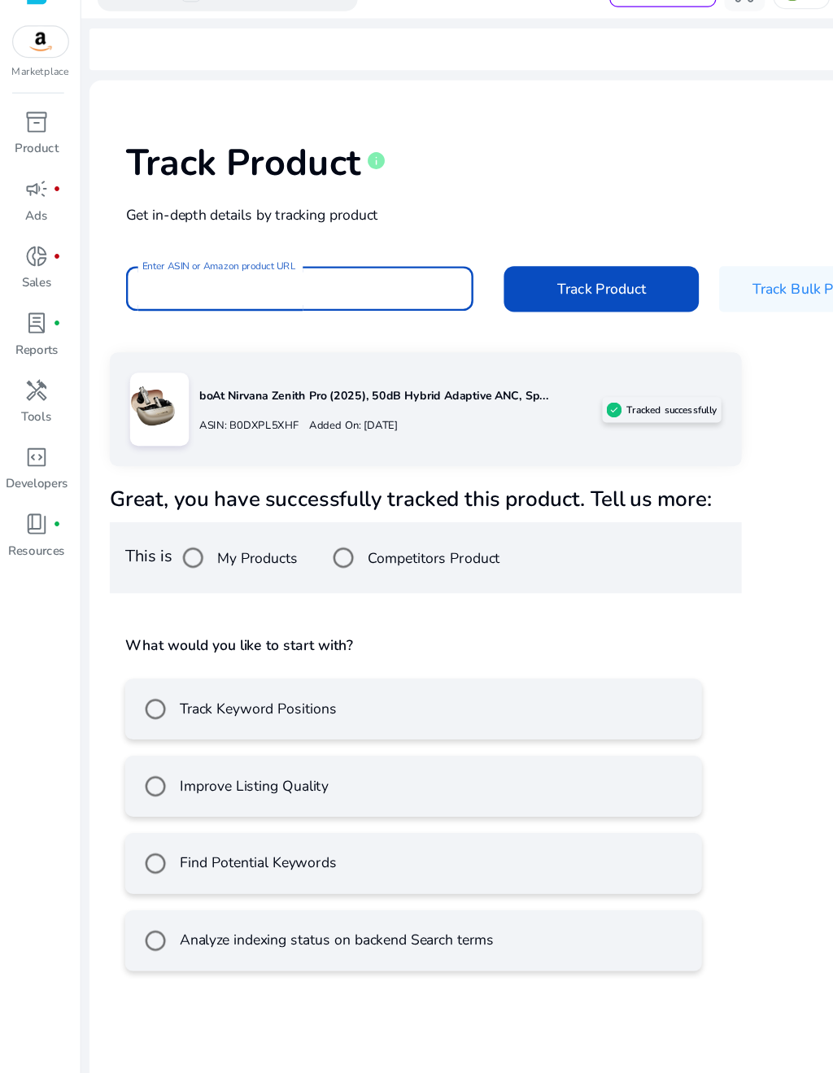
click at [236, 252] on input "Enter ASIN or Amazon product URL" at bounding box center [240, 261] width 252 height 18
paste input "**********"
type input "**********"
click at [487, 253] on span "Track Product" at bounding box center [482, 261] width 72 height 17
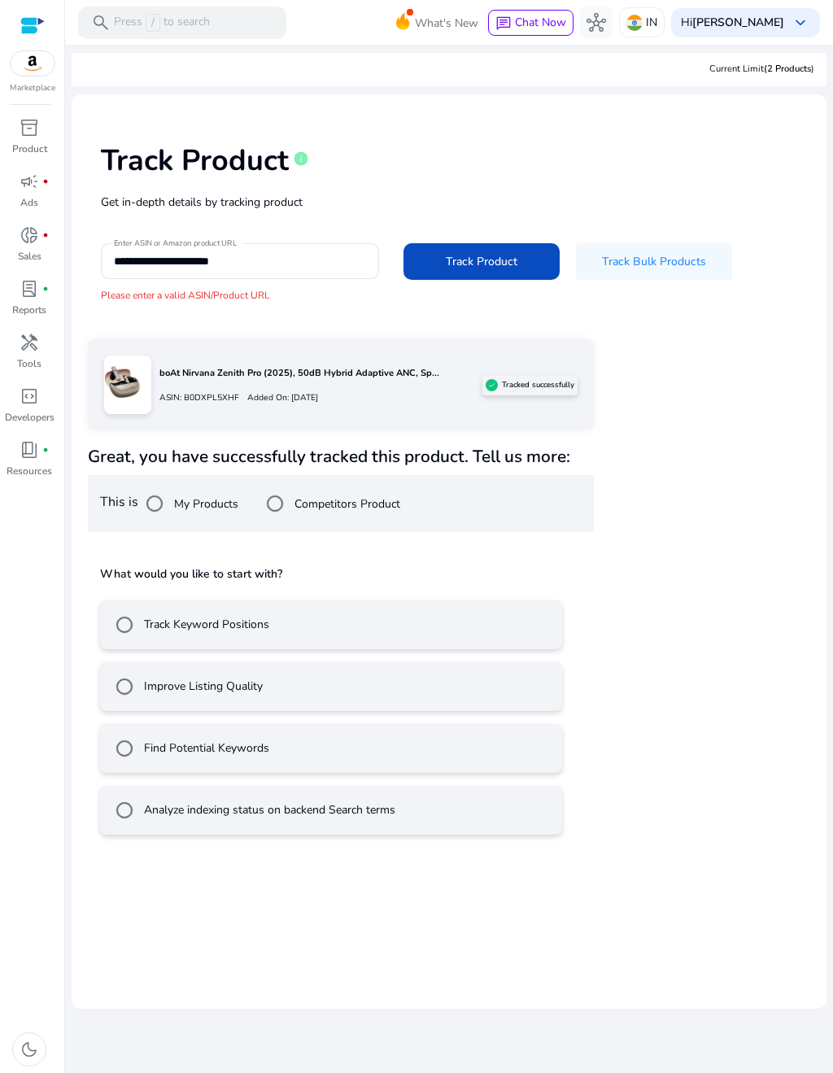
click at [289, 259] on input "**********" at bounding box center [240, 261] width 252 height 18
click at [257, 253] on input "**********" at bounding box center [240, 261] width 252 height 18
click at [261, 252] on input "**********" at bounding box center [240, 261] width 252 height 18
click at [123, 252] on input "**********" at bounding box center [240, 261] width 252 height 18
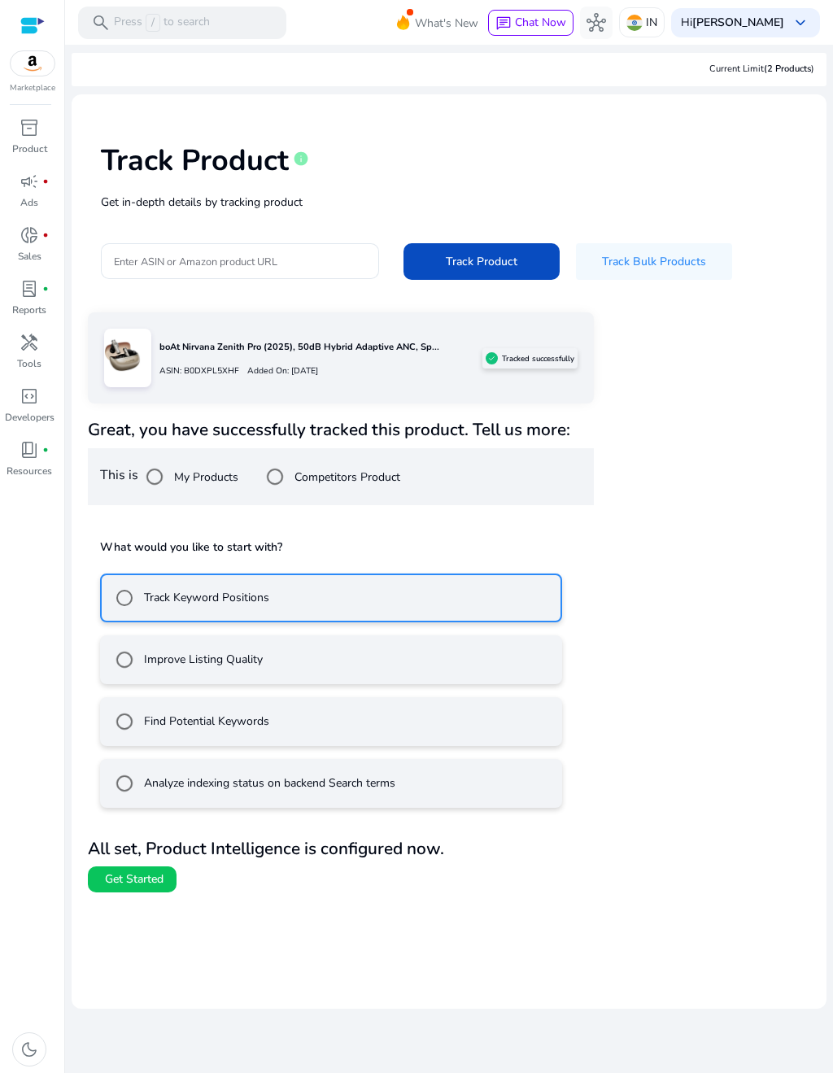
click at [143, 878] on span "Get Started" at bounding box center [134, 879] width 59 height 16
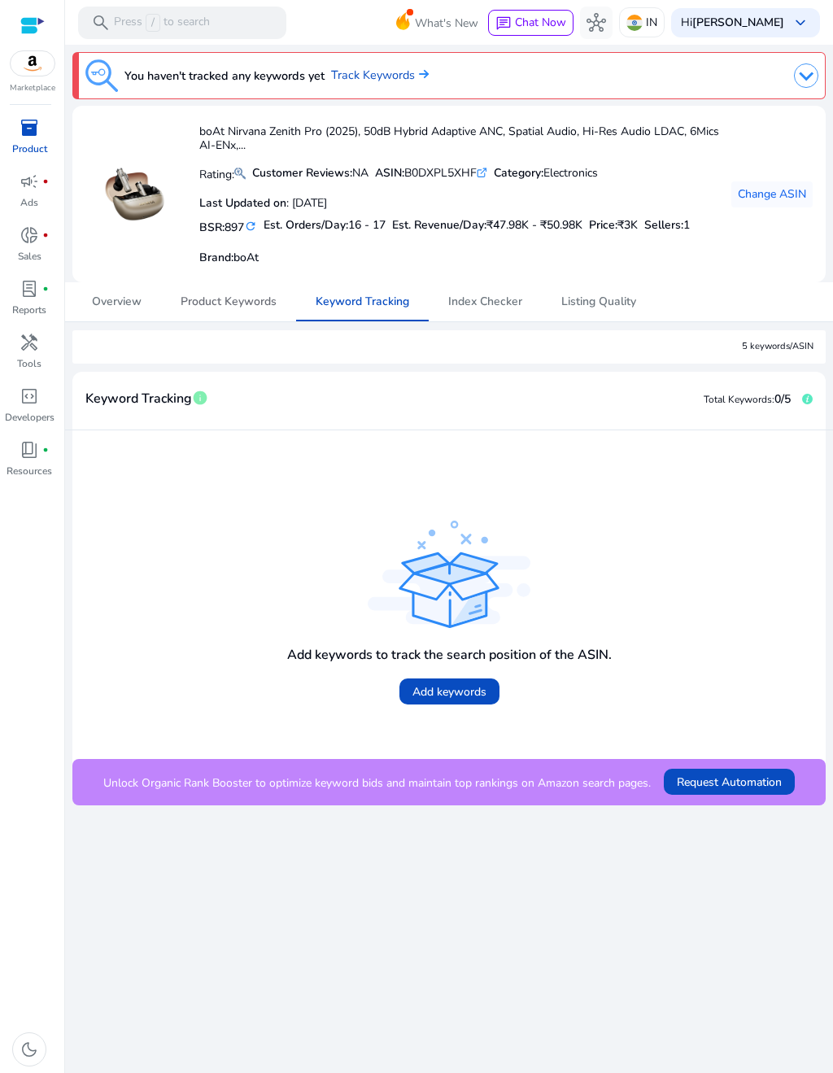
click at [259, 299] on span "Product Keywords" at bounding box center [229, 301] width 96 height 11
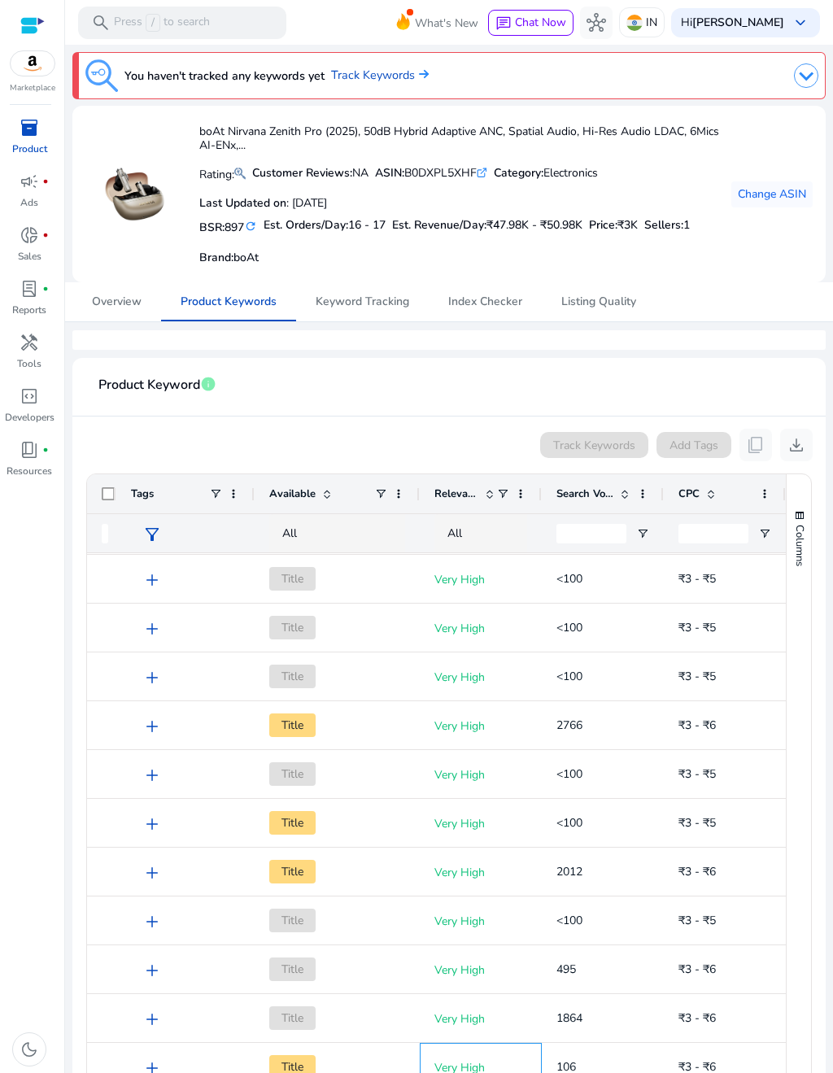
scroll to position [15, 0]
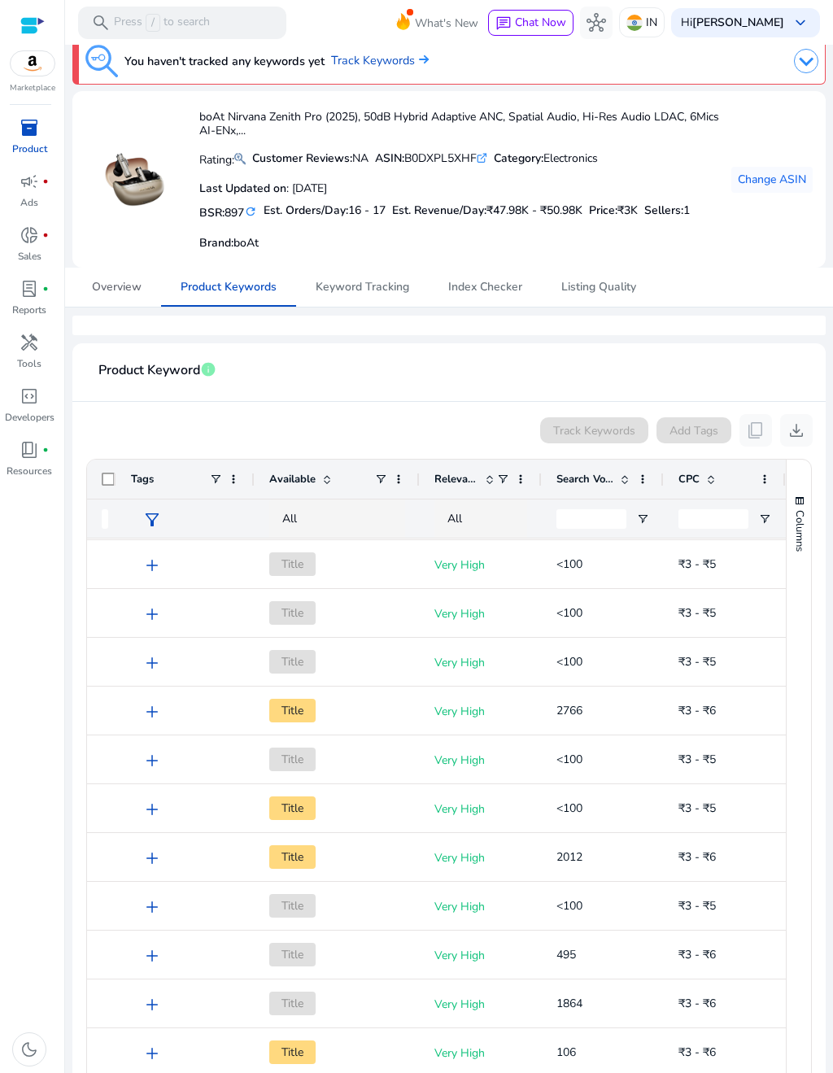
click at [113, 299] on span "Overview" at bounding box center [117, 287] width 50 height 39
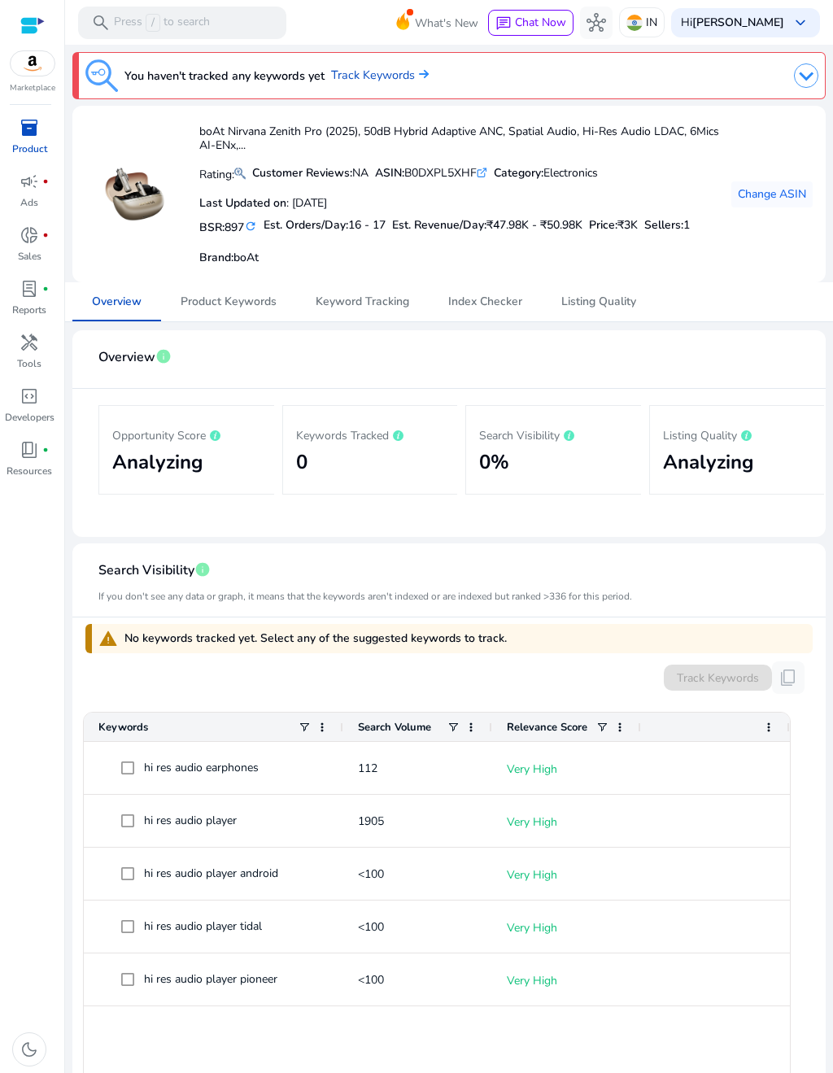
click at [777, 115] on mat-card "boAt Nirvana Zenith Pro (2025), 50dB Hybrid Adaptive ANC, Spatial Audio, Hi-Res…" at bounding box center [448, 194] width 753 height 177
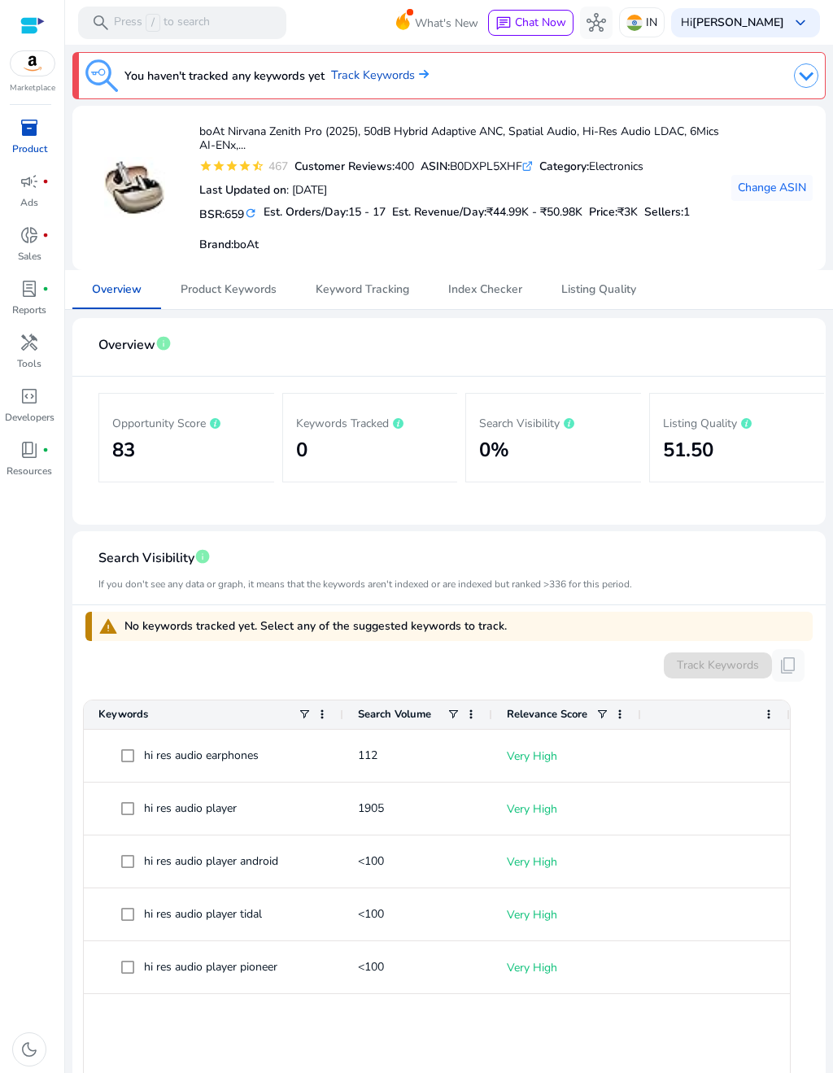
click at [33, 191] on span "campaign" at bounding box center [30, 182] width 20 height 20
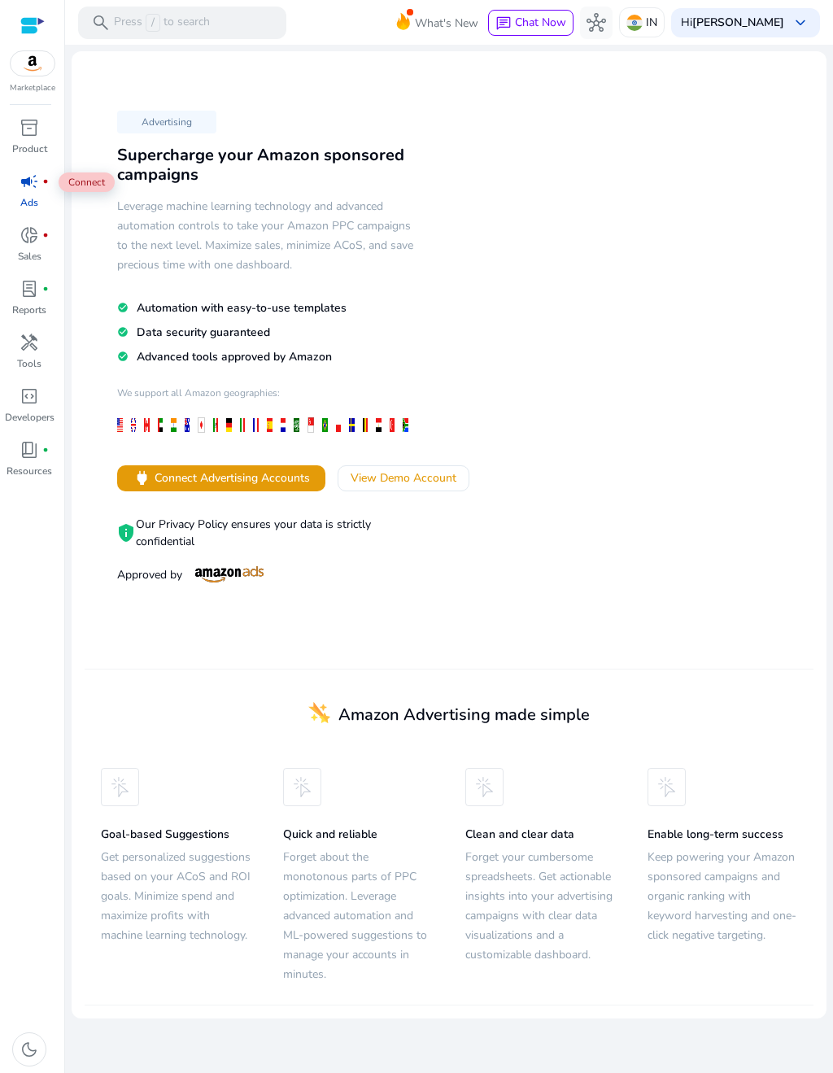
click at [394, 459] on span at bounding box center [403, 478] width 130 height 39
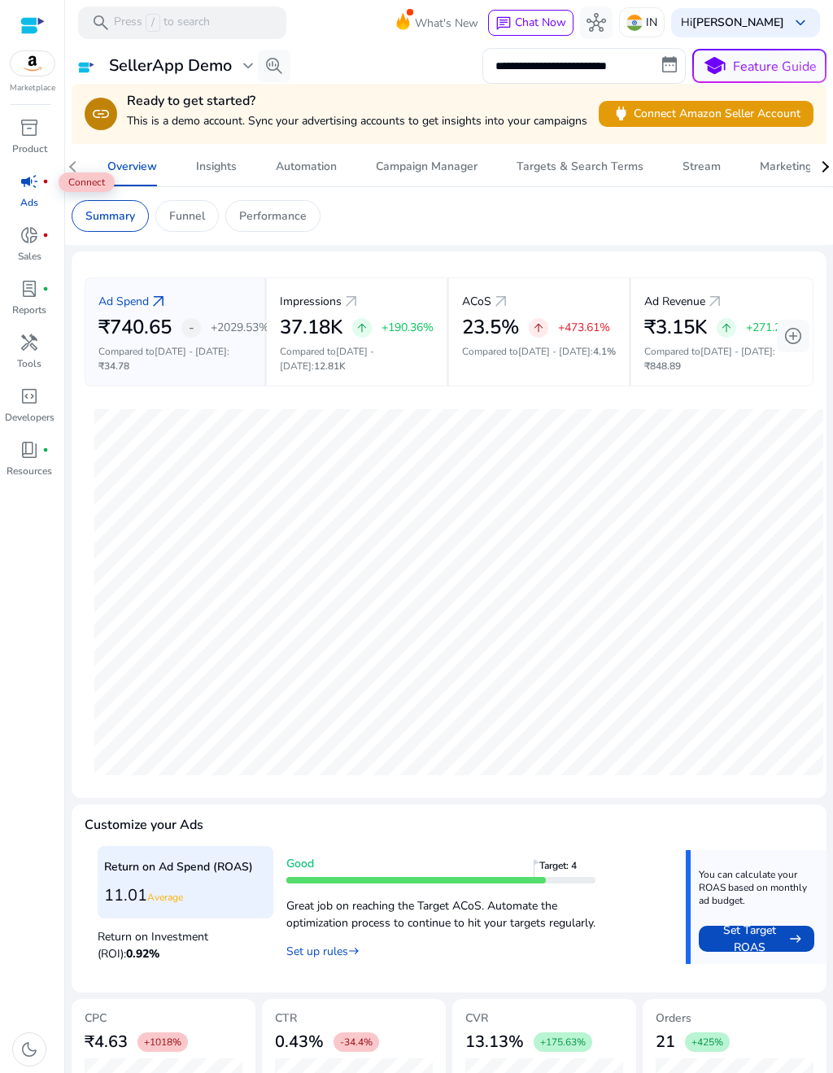
click at [492, 310] on span "arrow_outward" at bounding box center [501, 302] width 20 height 20
click at [534, 345] on span "[DATE] - [DATE]" at bounding box center [554, 351] width 72 height 13
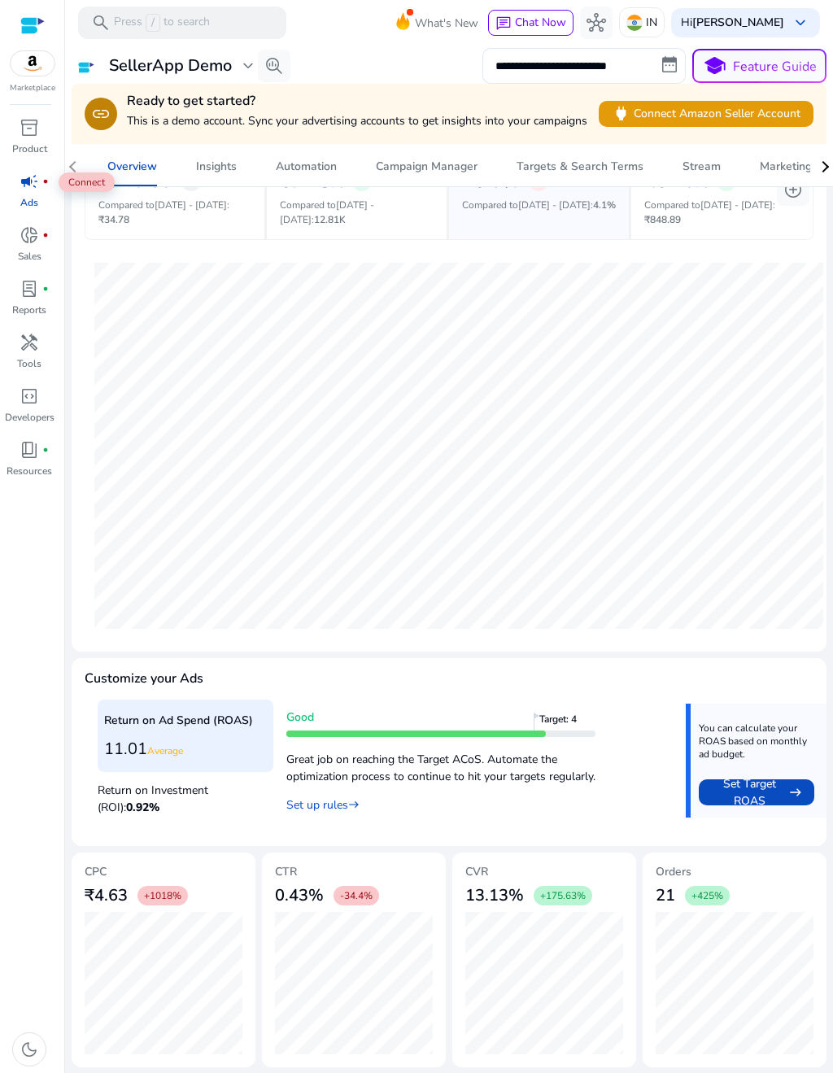
scroll to position [146, 0]
click at [489, 871] on h5 "CVR" at bounding box center [544, 873] width 158 height 14
click at [538, 897] on span "+175.63%" at bounding box center [563, 897] width 59 height 20
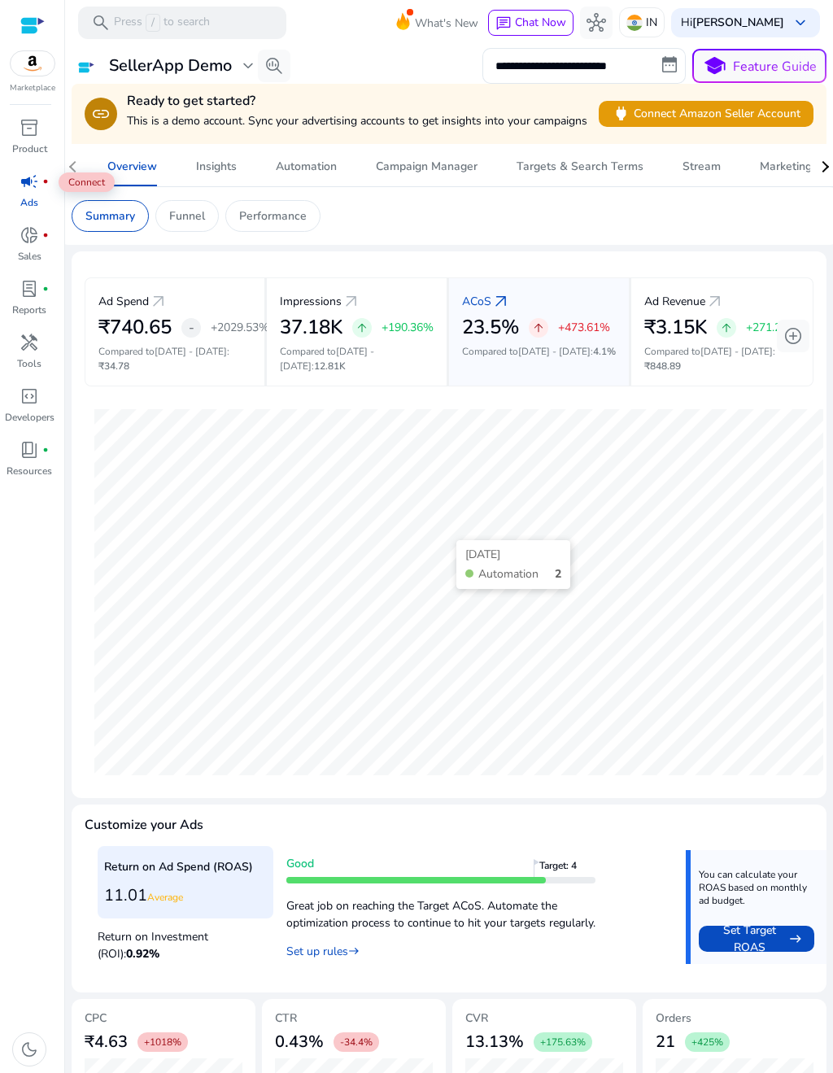
scroll to position [0, 0]
click at [491, 292] on span "arrow_outward" at bounding box center [501, 302] width 20 height 20
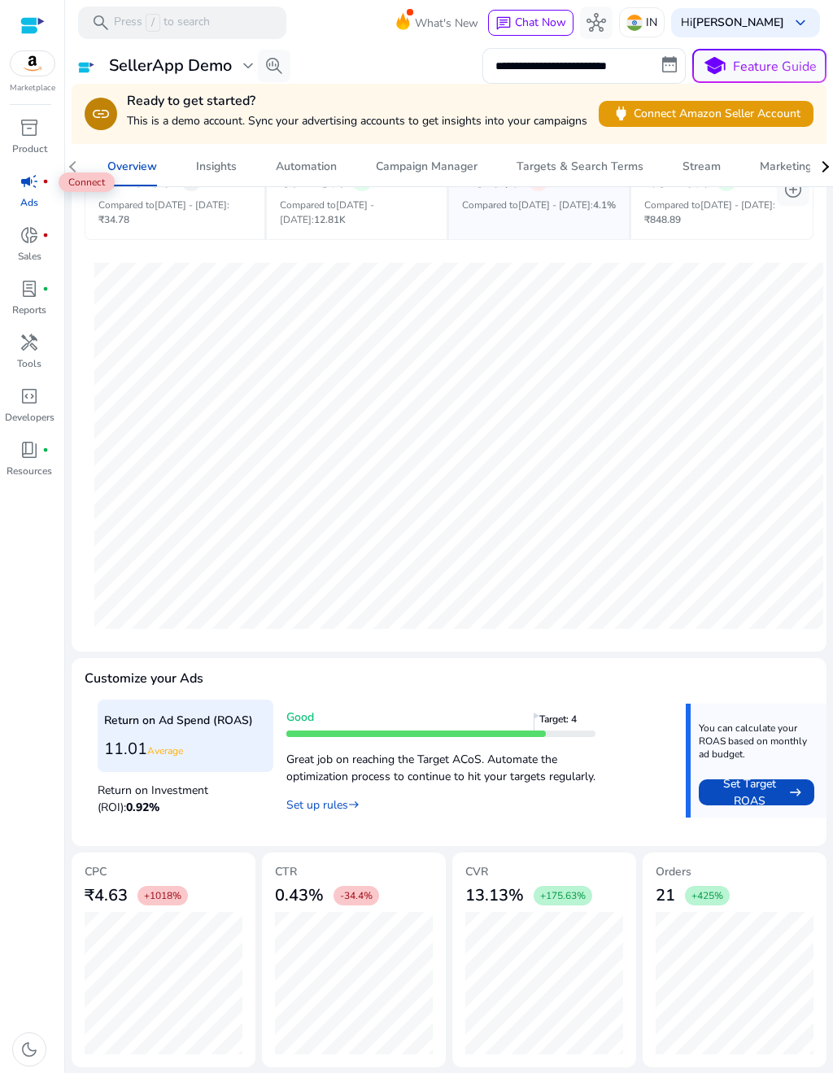
scroll to position [146, 0]
click at [39, 468] on p "Resources" at bounding box center [30, 471] width 46 height 15
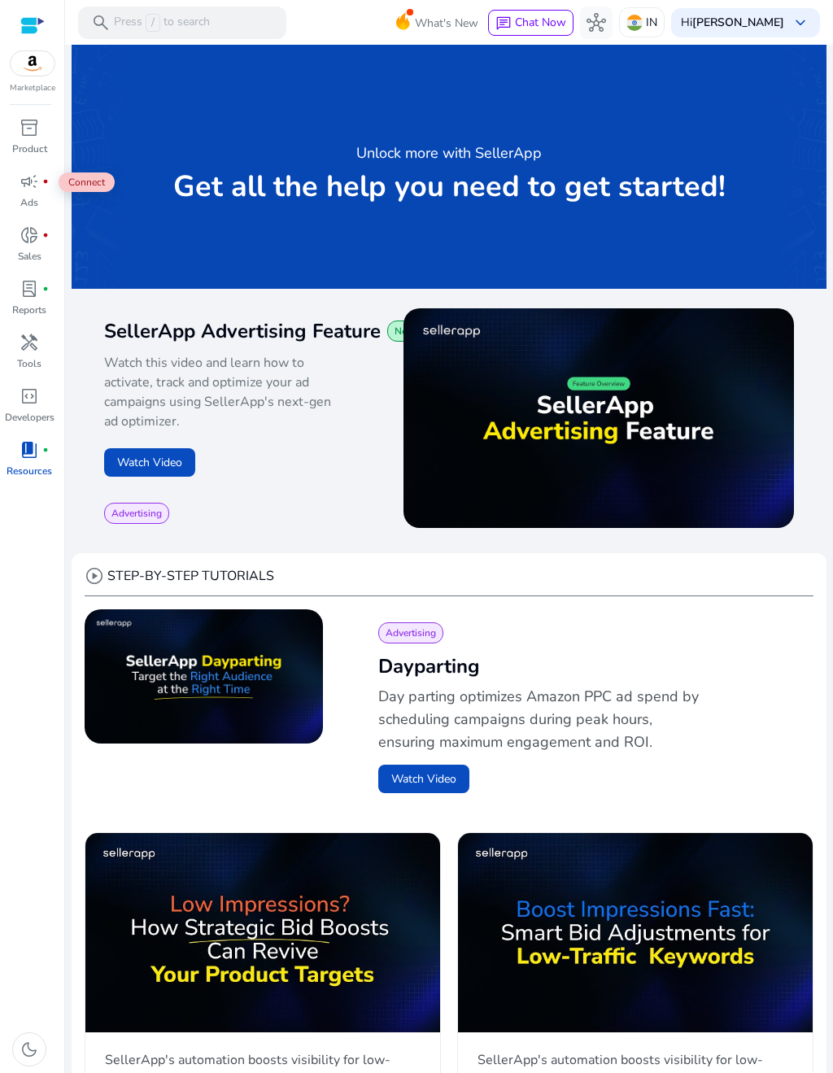
click at [28, 141] on link "inventory_2 Product" at bounding box center [29, 142] width 59 height 54
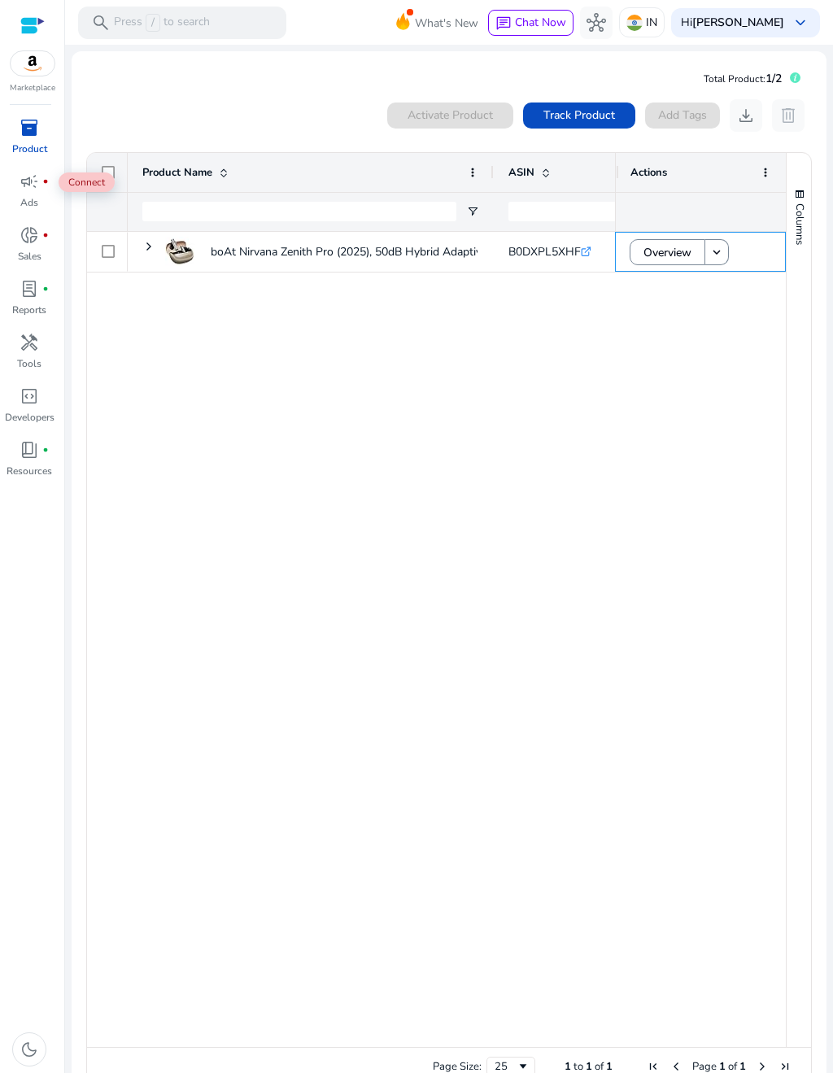
click at [654, 254] on span "Overview" at bounding box center [667, 252] width 48 height 33
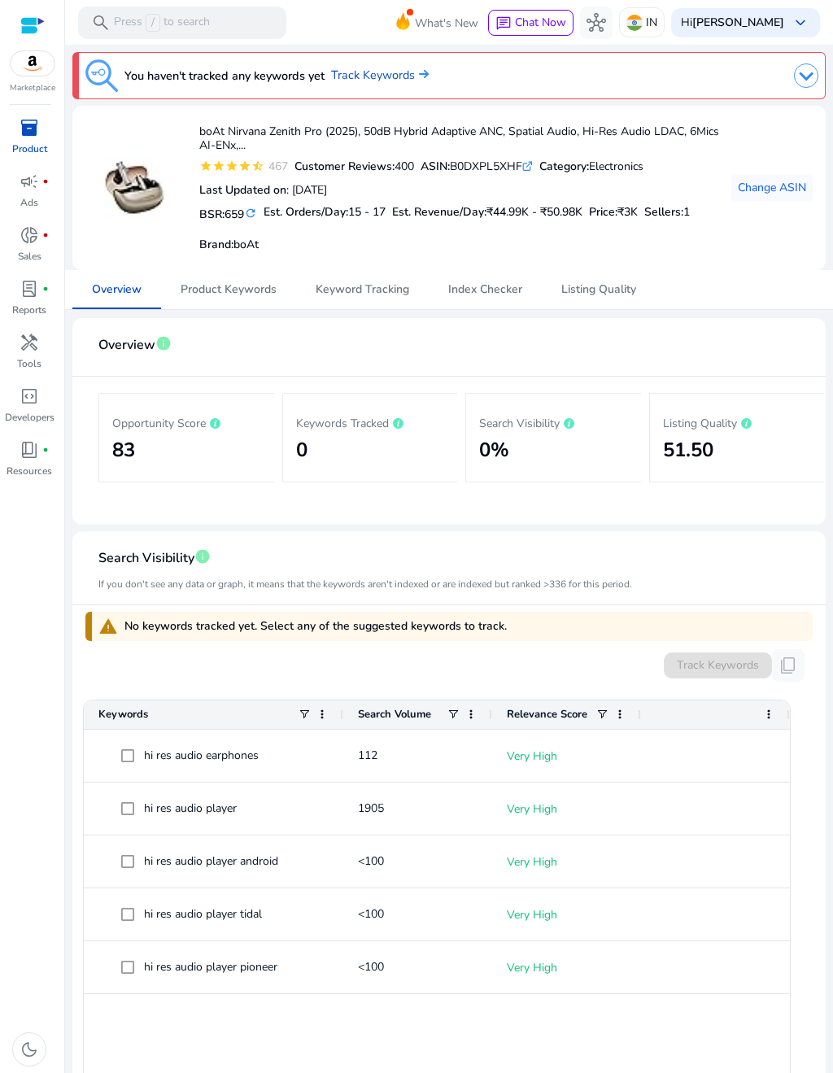
click at [38, 196] on p "Ads" at bounding box center [29, 202] width 18 height 15
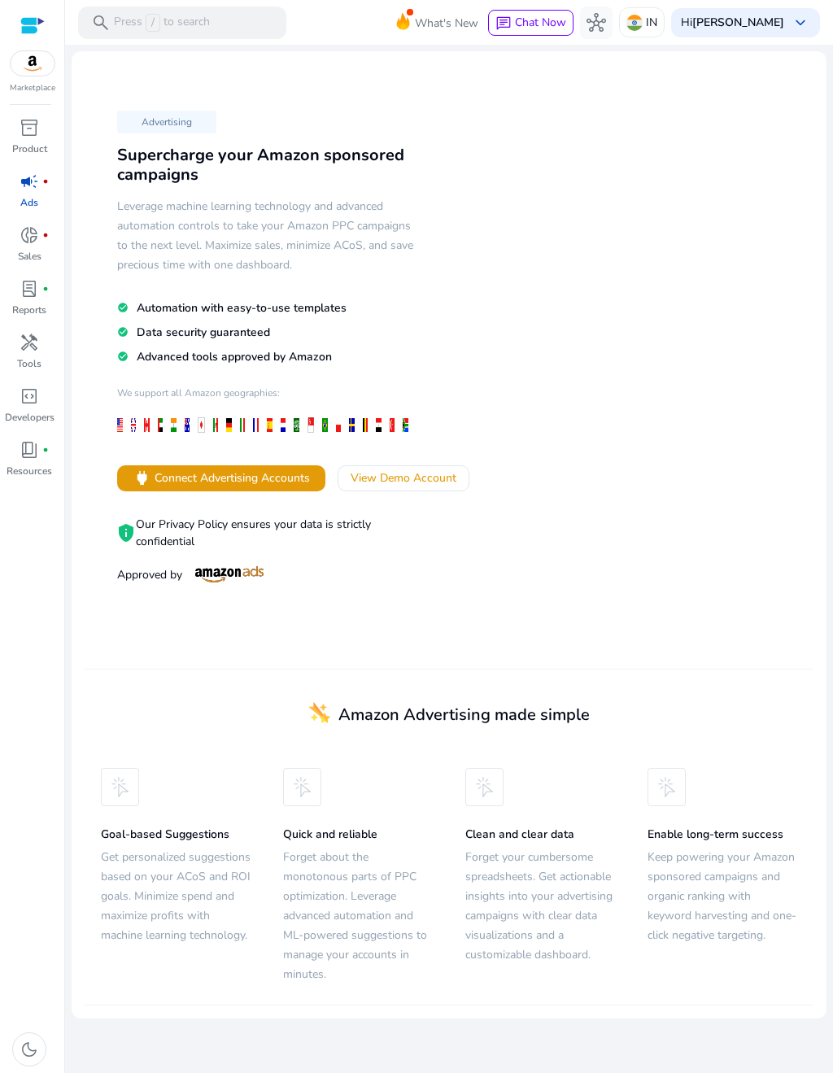
click at [428, 485] on span at bounding box center [403, 478] width 130 height 39
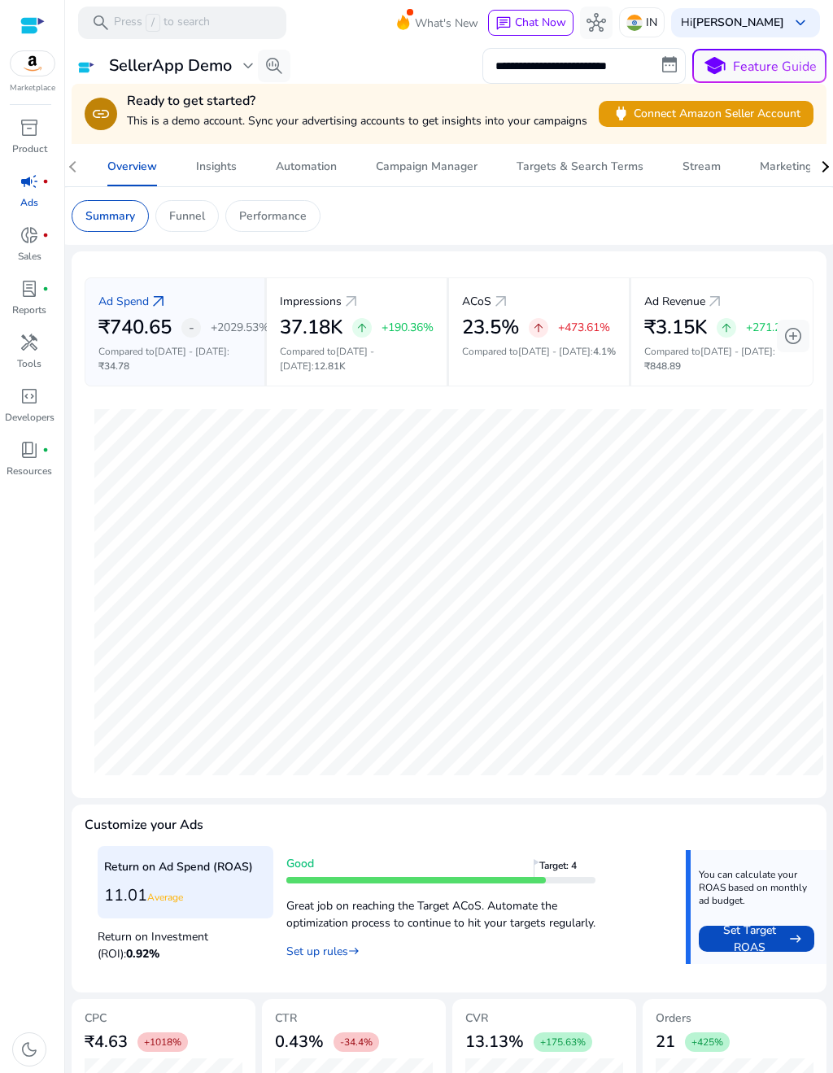
click at [766, 74] on button "school Feature Guide" at bounding box center [759, 66] width 134 height 34
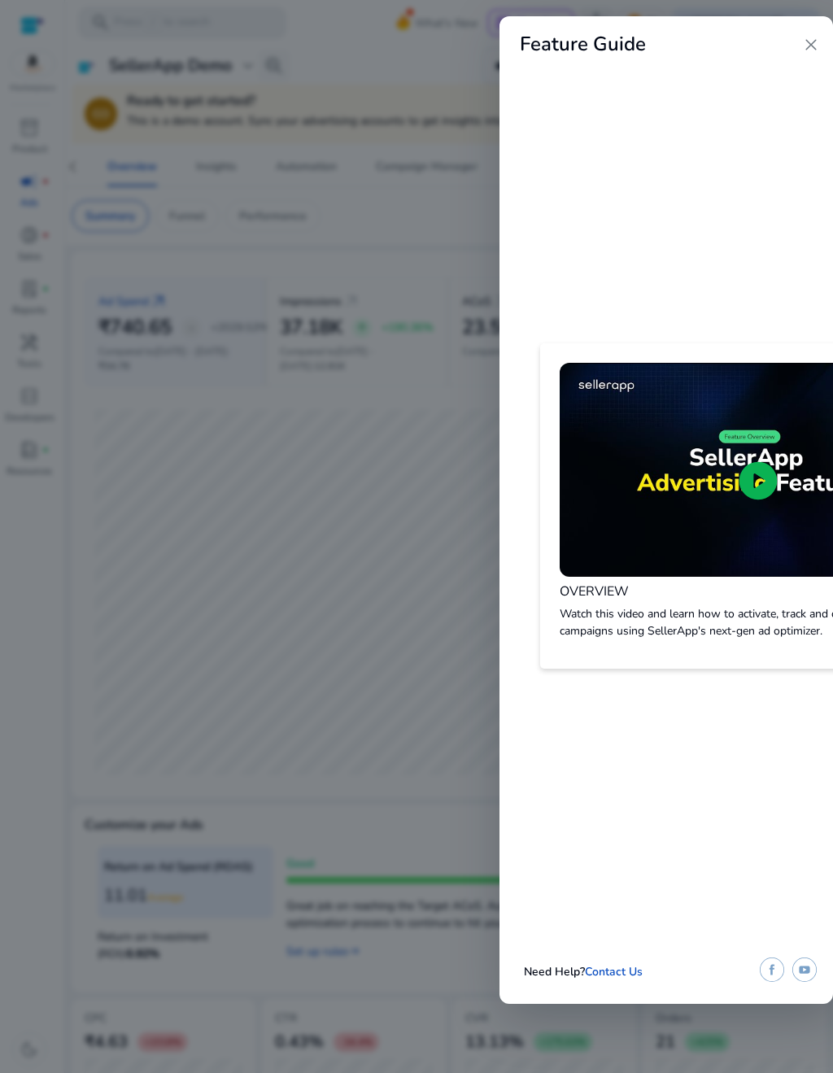
click at [812, 46] on span "close" at bounding box center [811, 45] width 20 height 20
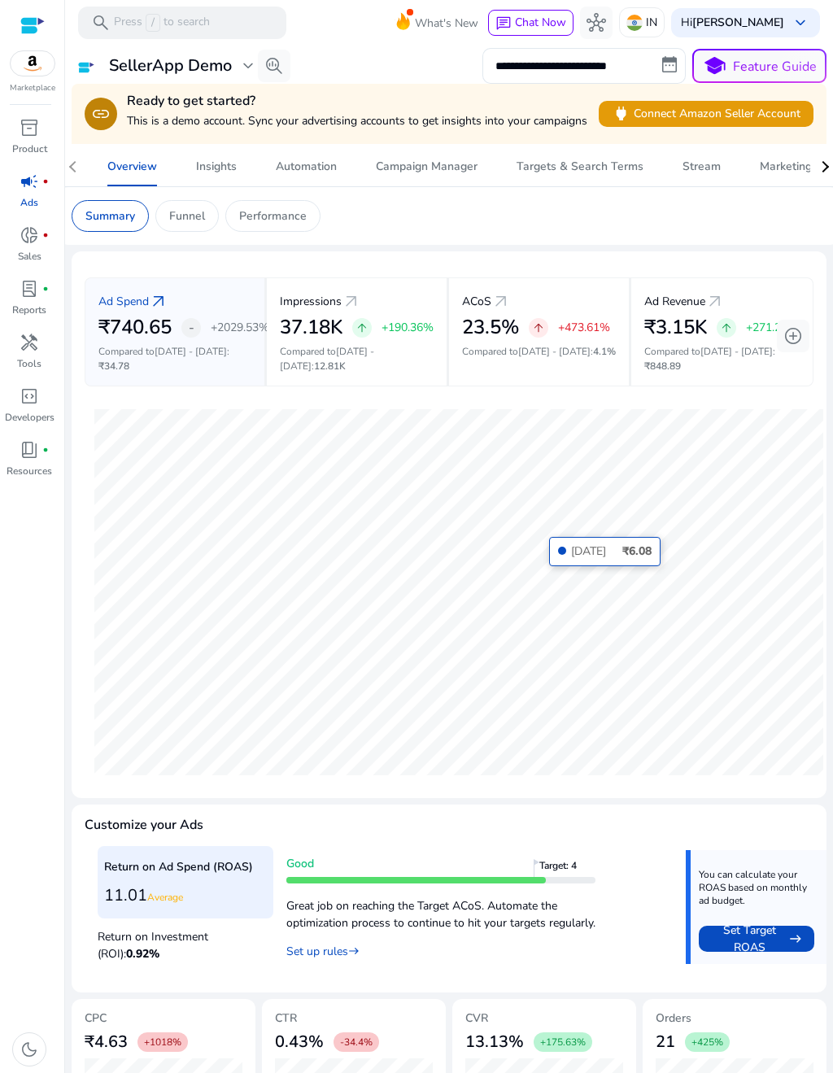
click at [478, 19] on span "What's New" at bounding box center [446, 23] width 63 height 28
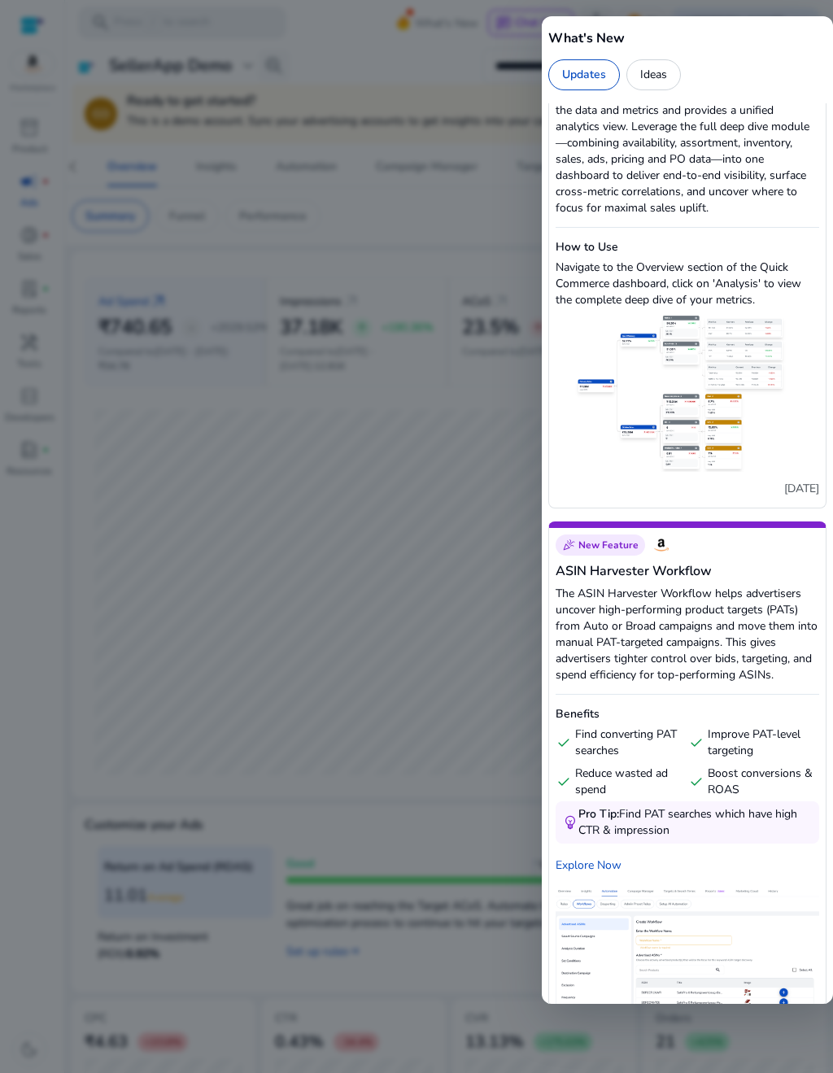
scroll to position [2126, 0]
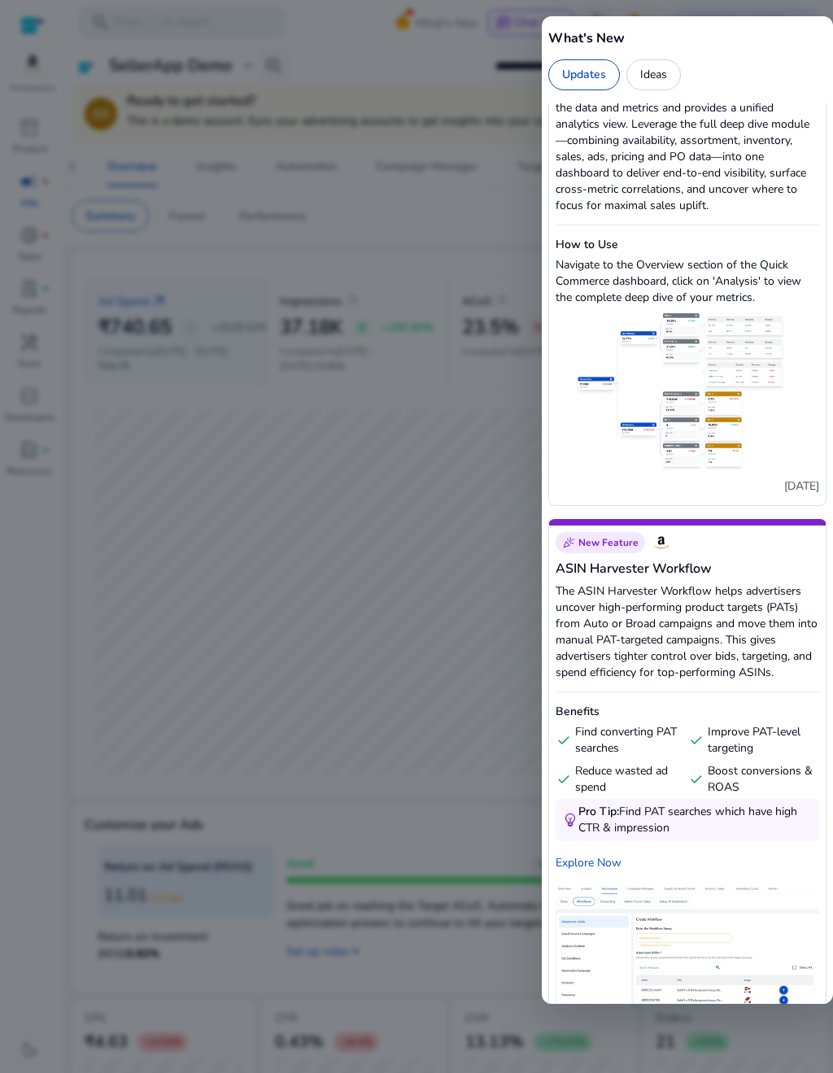
click at [442, 60] on div at bounding box center [416, 536] width 833 height 1073
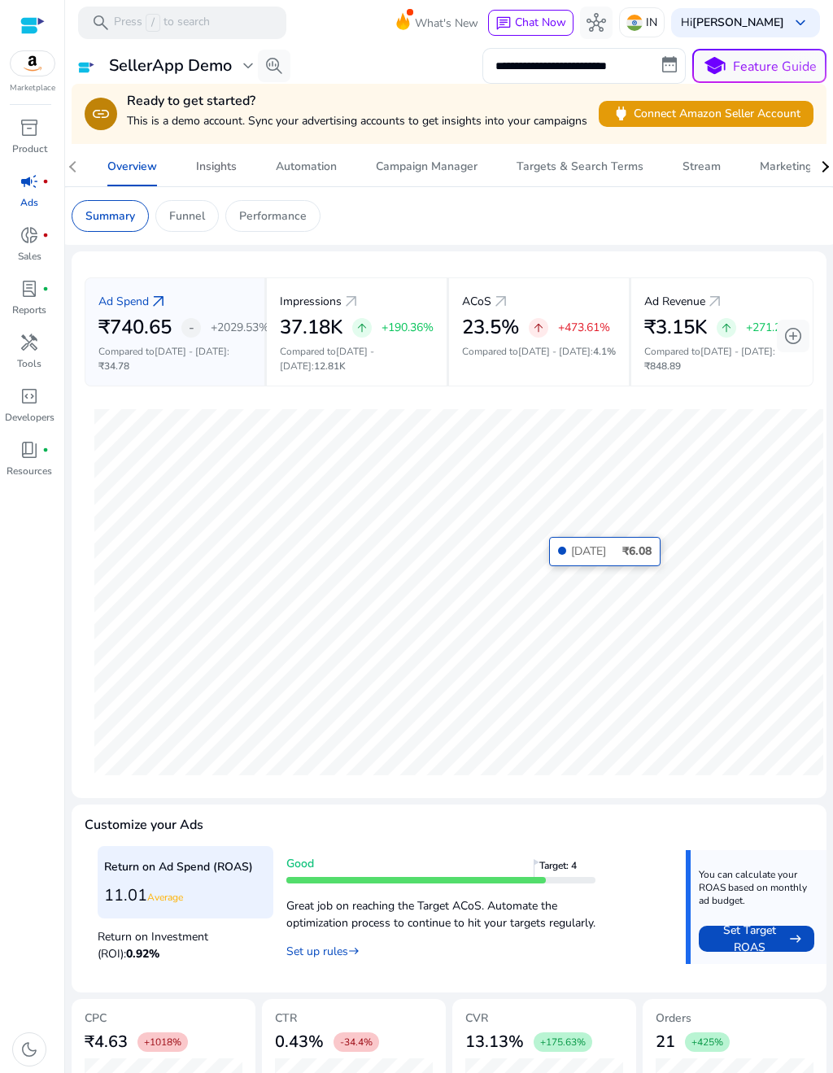
click at [228, 167] on div "Insights" at bounding box center [216, 166] width 41 height 11
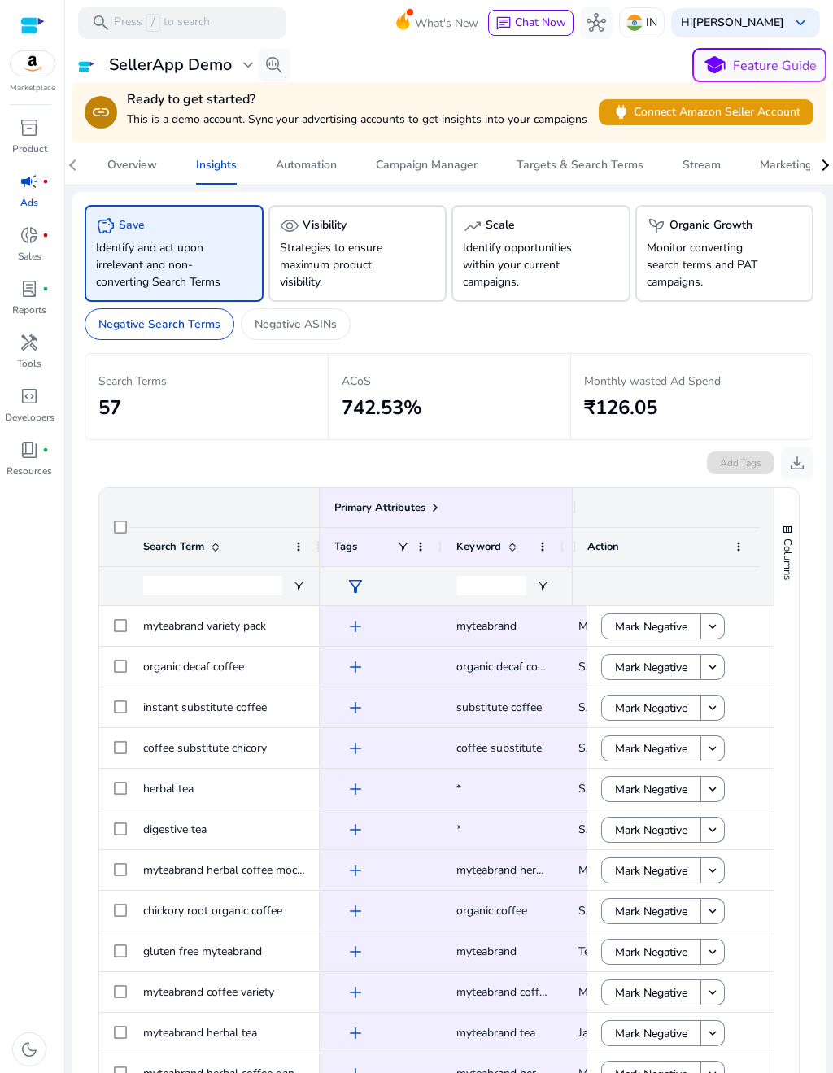
click at [782, 168] on div "Marketing Cloud Beta" at bounding box center [825, 165] width 131 height 13
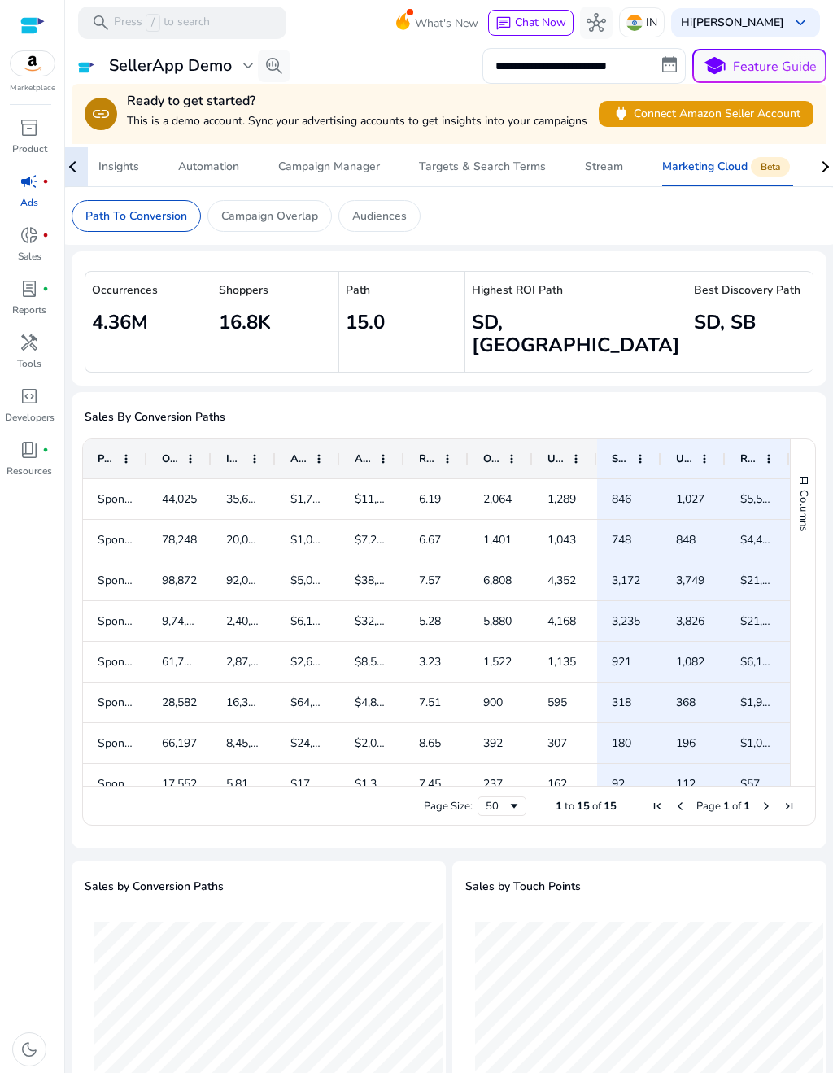
click at [66, 164] on div at bounding box center [73, 166] width 29 height 39
click at [139, 162] on div "Overview" at bounding box center [132, 166] width 50 height 11
